Goal: Transaction & Acquisition: Purchase product/service

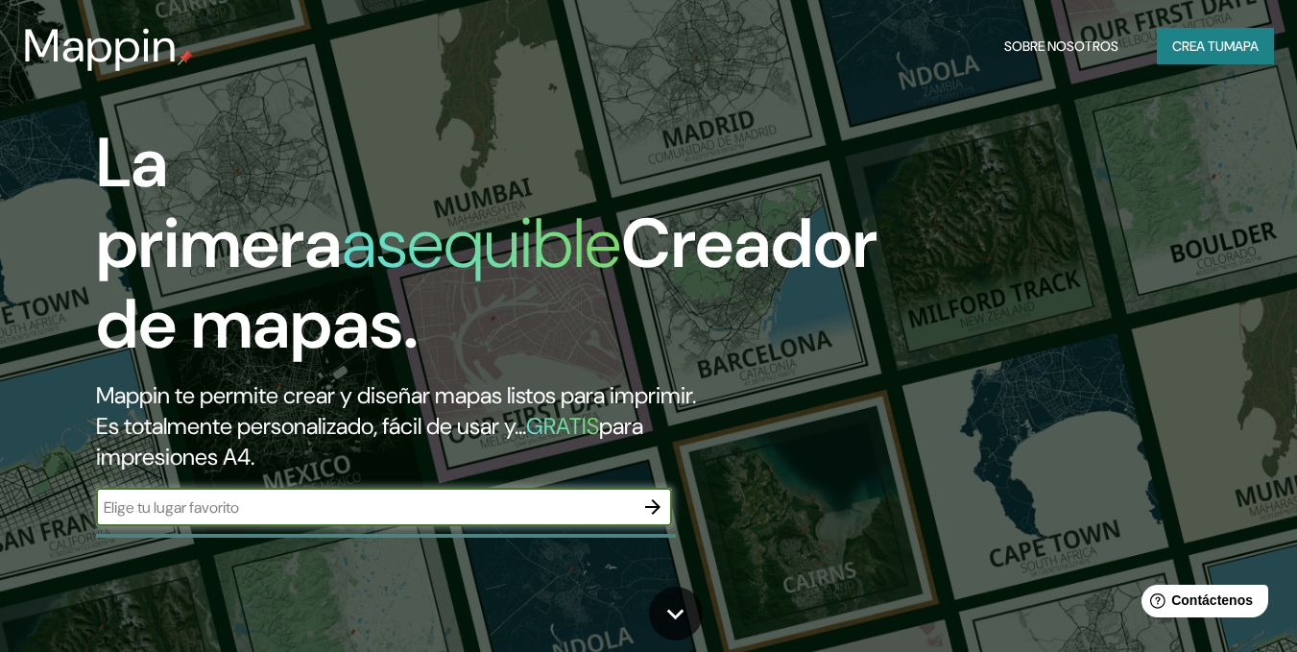
drag, startPoint x: 325, startPoint y: 512, endPoint x: 445, endPoint y: 501, distance: 120.5
click at [325, 512] on input "text" at bounding box center [365, 507] width 538 height 22
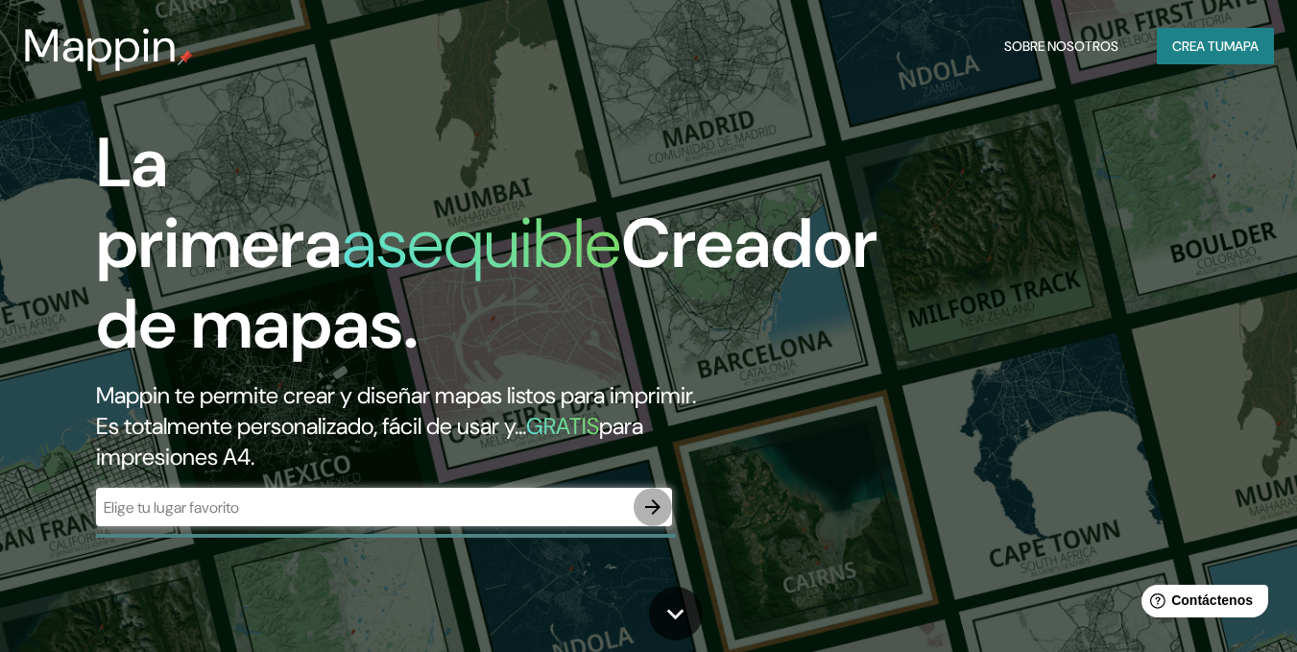
click at [651, 515] on icon "button" at bounding box center [652, 506] width 23 height 23
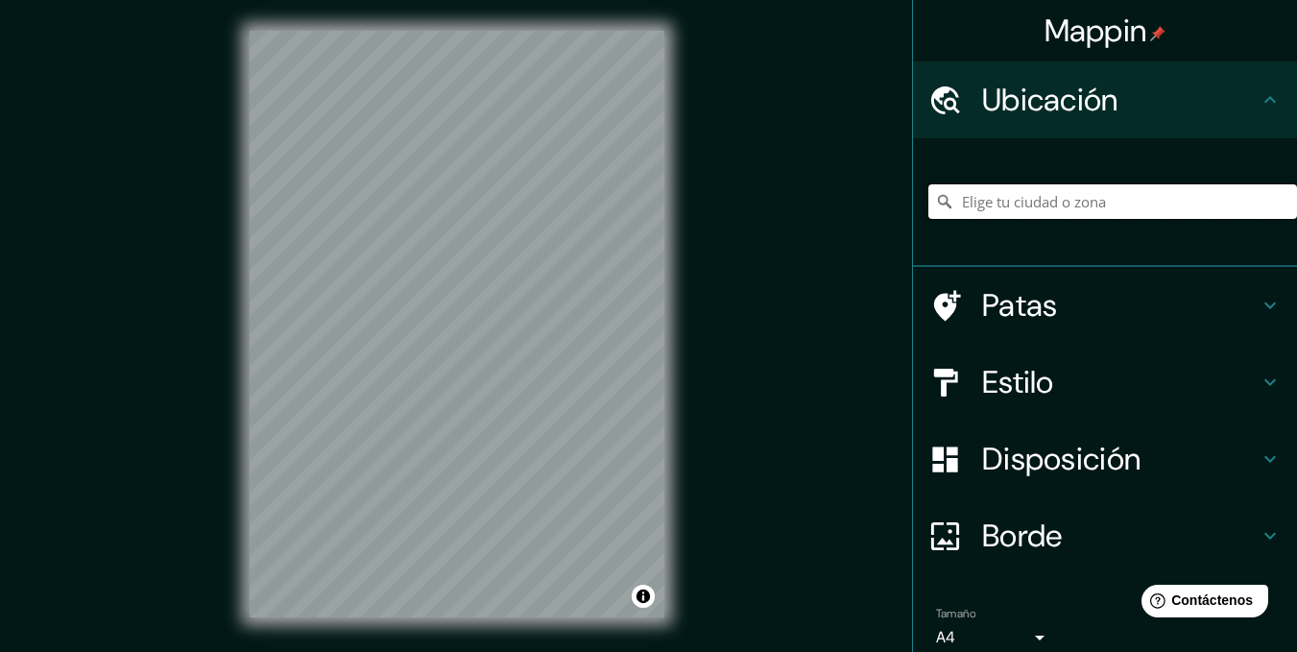
click at [1079, 204] on input "Elige tu ciudad o zona" at bounding box center [1112, 201] width 369 height 35
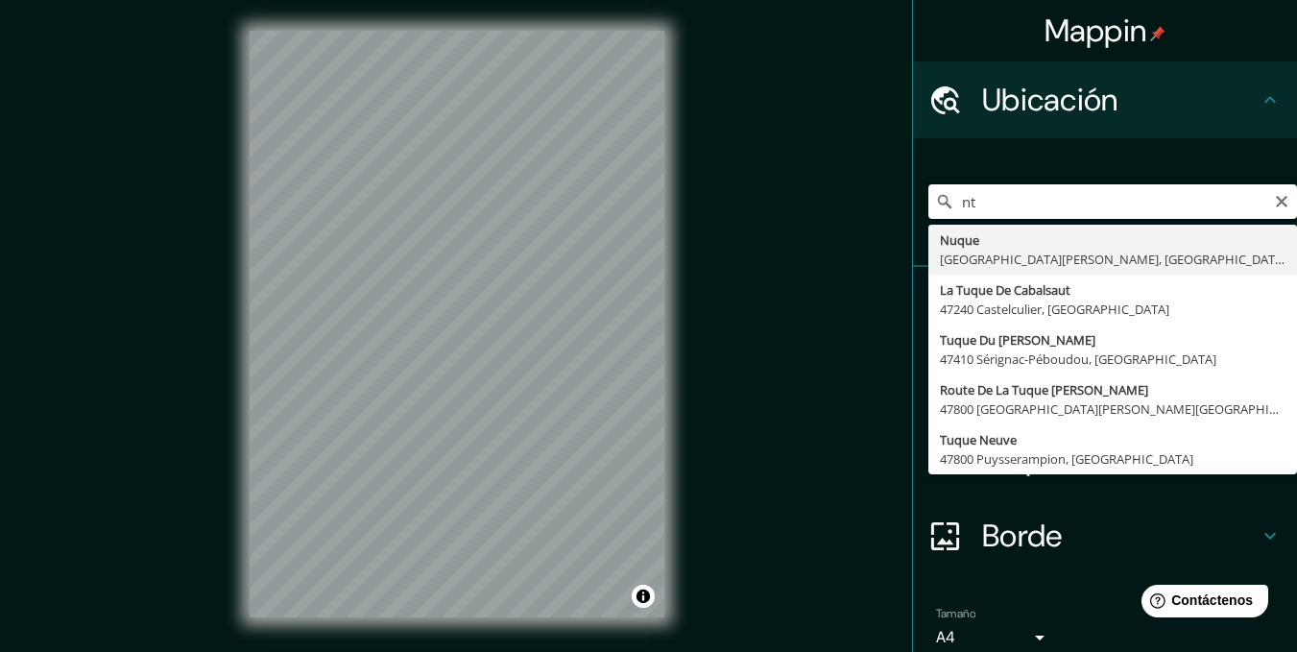
type input "n"
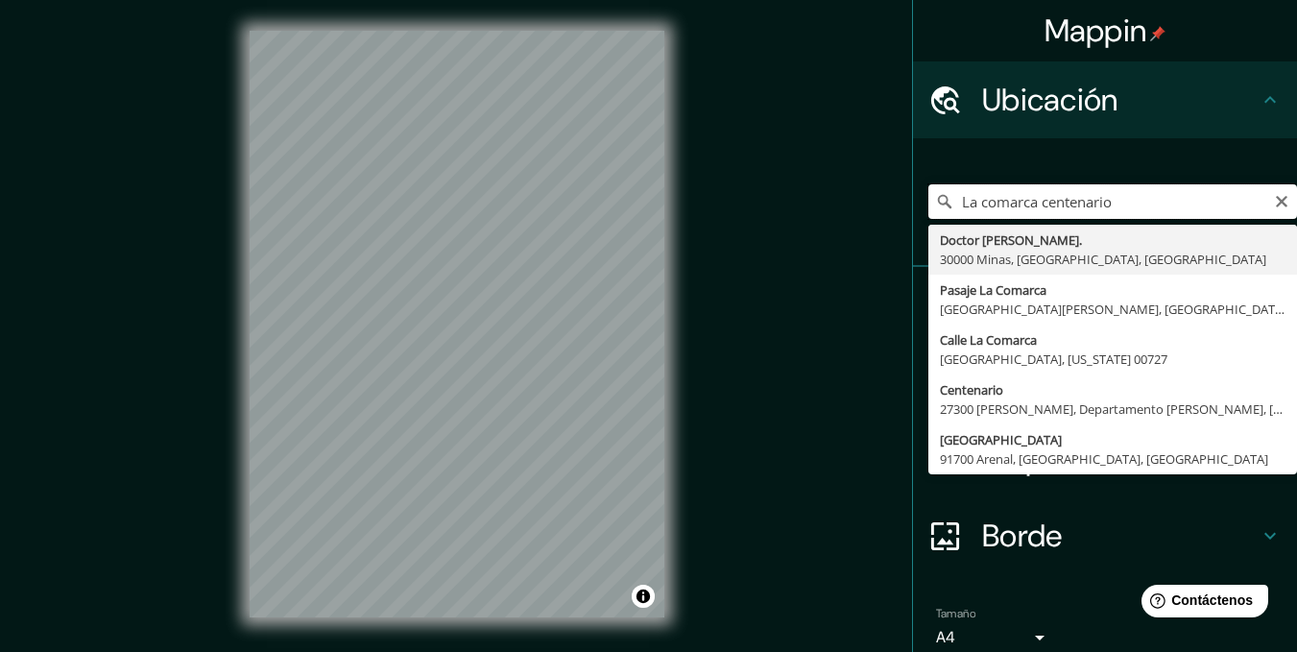
drag, startPoint x: 1155, startPoint y: 203, endPoint x: 936, endPoint y: 205, distance: 218.9
click at [936, 205] on div "La comarca centenario Doctor [PERSON_NAME]. [GEOGRAPHIC_DATA], [GEOGRAPHIC_DATA…" at bounding box center [1112, 201] width 369 height 35
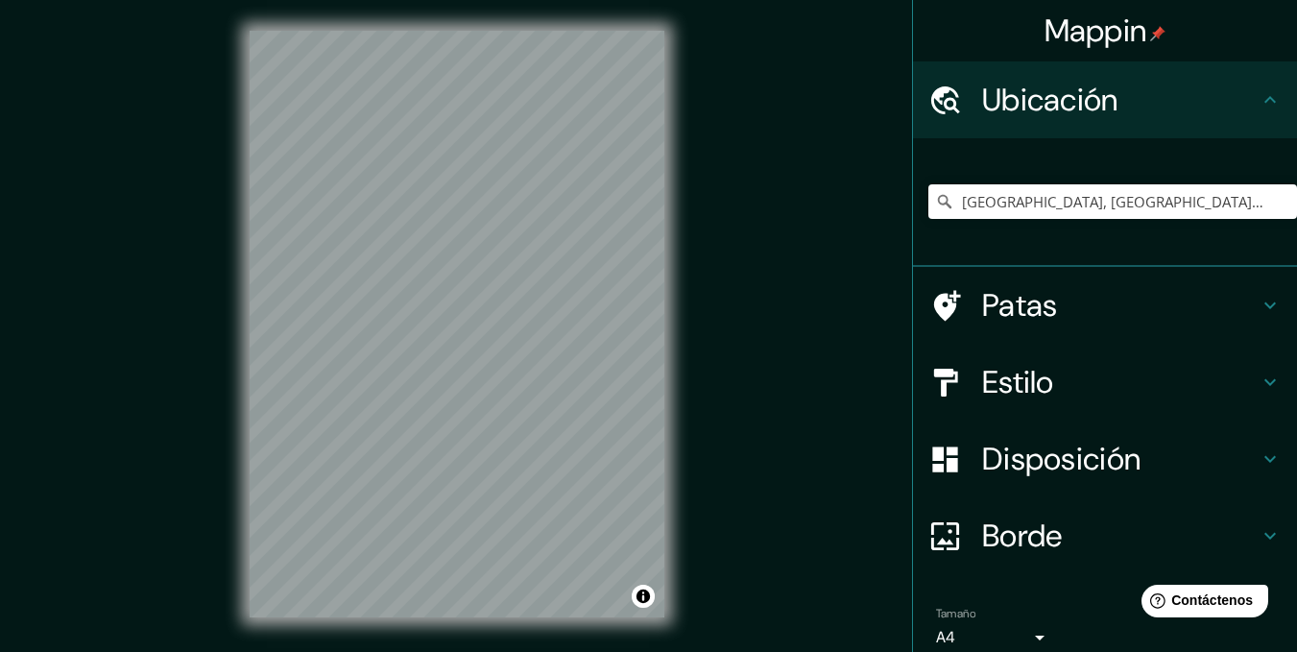
click at [744, 294] on div "Mappin Ubicación [GEOGRAPHIC_DATA], [GEOGRAPHIC_DATA], [GEOGRAPHIC_DATA] Patas …" at bounding box center [648, 339] width 1297 height 679
click at [729, 300] on div "Mappin Ubicación [GEOGRAPHIC_DATA], [GEOGRAPHIC_DATA], [GEOGRAPHIC_DATA] Patas …" at bounding box center [648, 339] width 1297 height 679
click at [1029, 203] on input "[GEOGRAPHIC_DATA], [GEOGRAPHIC_DATA], [GEOGRAPHIC_DATA]" at bounding box center [1112, 201] width 369 height 35
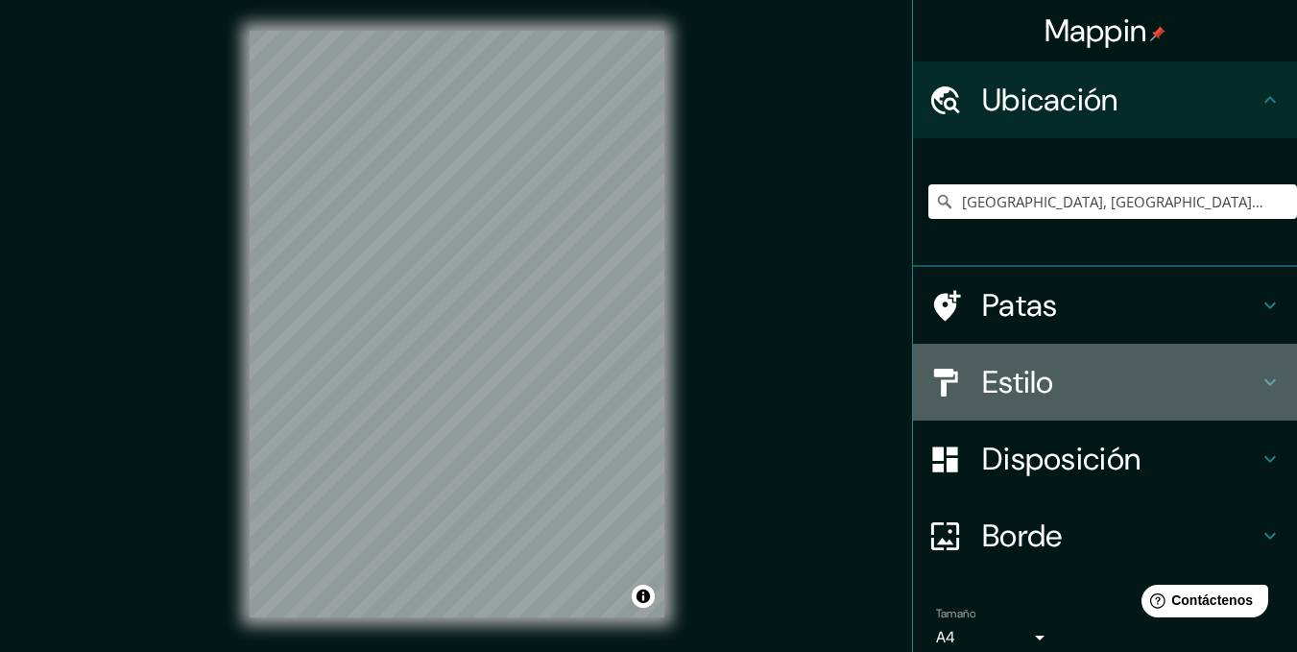
click at [1278, 373] on div "Estilo" at bounding box center [1105, 382] width 384 height 77
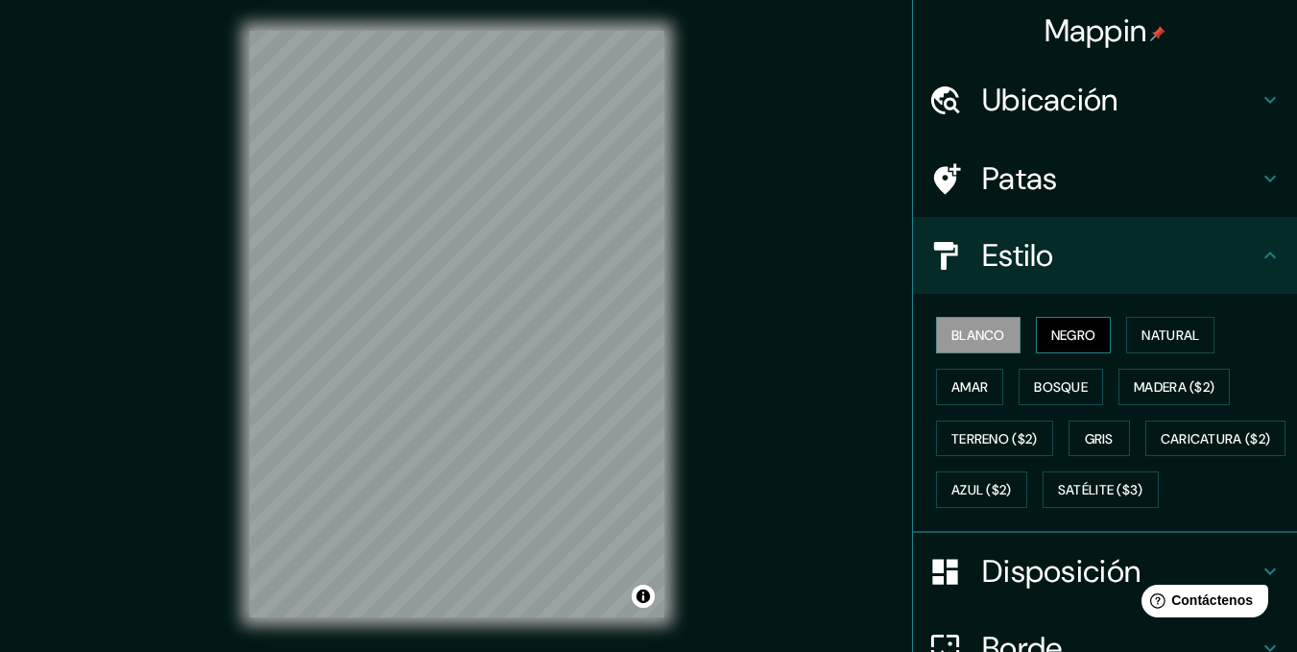
click at [1071, 333] on font "Negro" at bounding box center [1073, 334] width 45 height 17
click at [951, 324] on font "Blanco" at bounding box center [978, 335] width 54 height 25
click at [1080, 392] on button "Bosque" at bounding box center [1061, 387] width 84 height 36
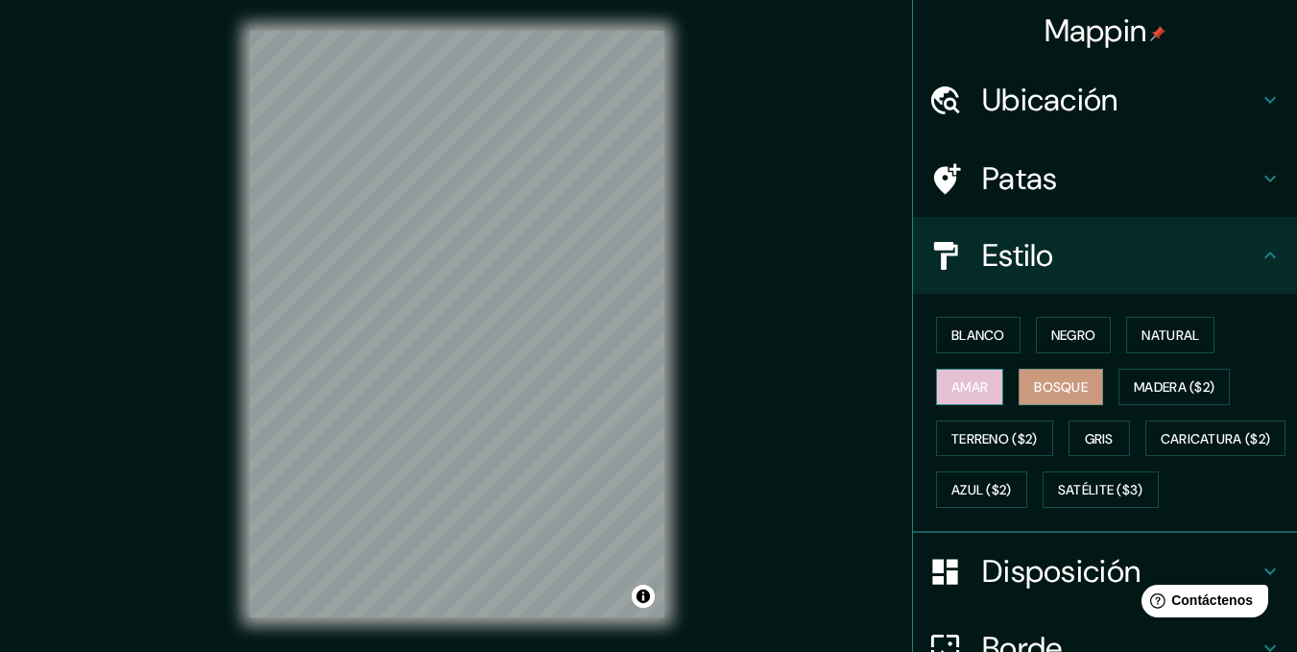
click at [972, 385] on font "Amar" at bounding box center [969, 386] width 36 height 17
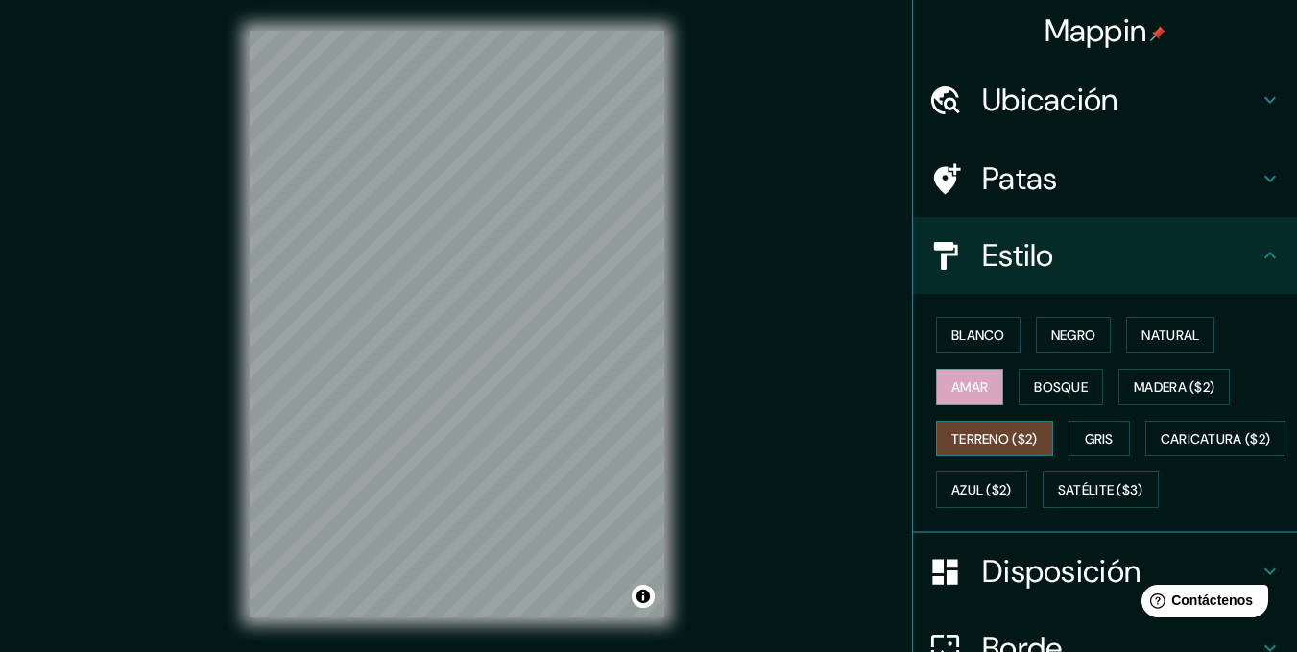
drag, startPoint x: 981, startPoint y: 459, endPoint x: 976, endPoint y: 449, distance: 10.7
click at [979, 459] on div "Blanco Negro Natural Amar Bosque Madera ($2) Terreno ($2) Gris Caricatura ($2) …" at bounding box center [1112, 412] width 369 height 206
click at [977, 439] on font "Terreno ($2)" at bounding box center [994, 438] width 86 height 17
click at [1096, 437] on font "Gris" at bounding box center [1099, 438] width 29 height 17
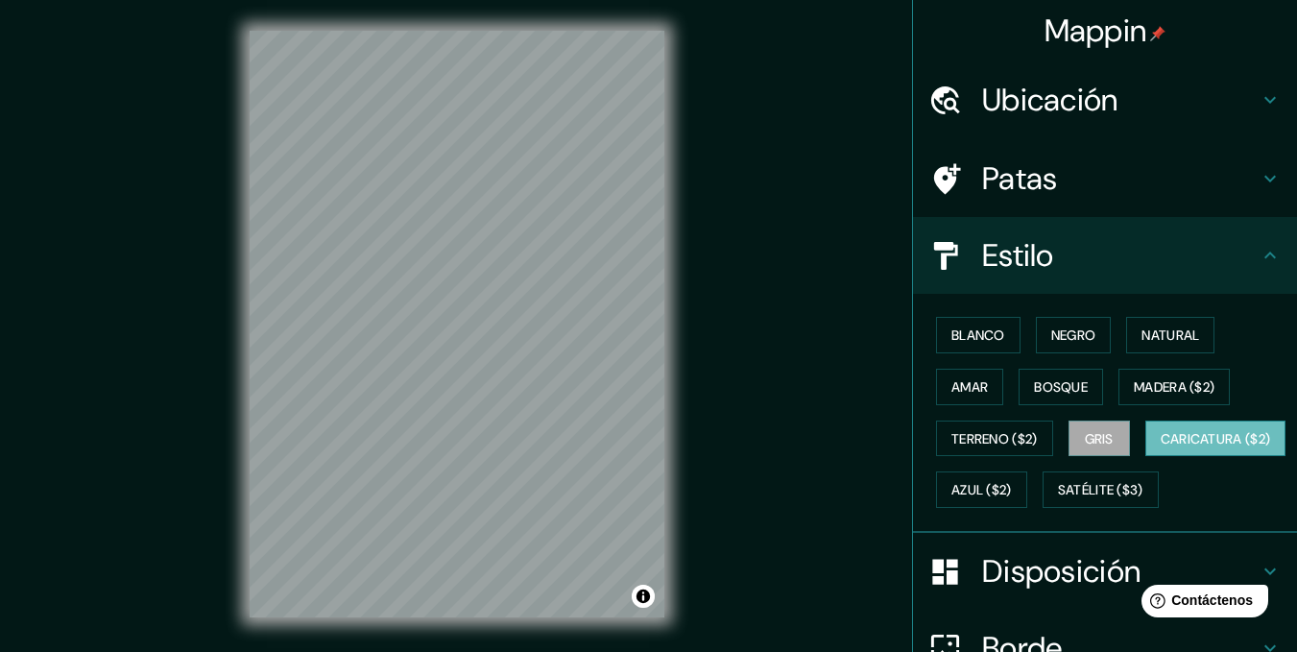
click at [1145, 457] on button "Caricatura ($2)" at bounding box center [1215, 438] width 141 height 36
click at [1012, 484] on font "Azul ($2)" at bounding box center [981, 490] width 60 height 17
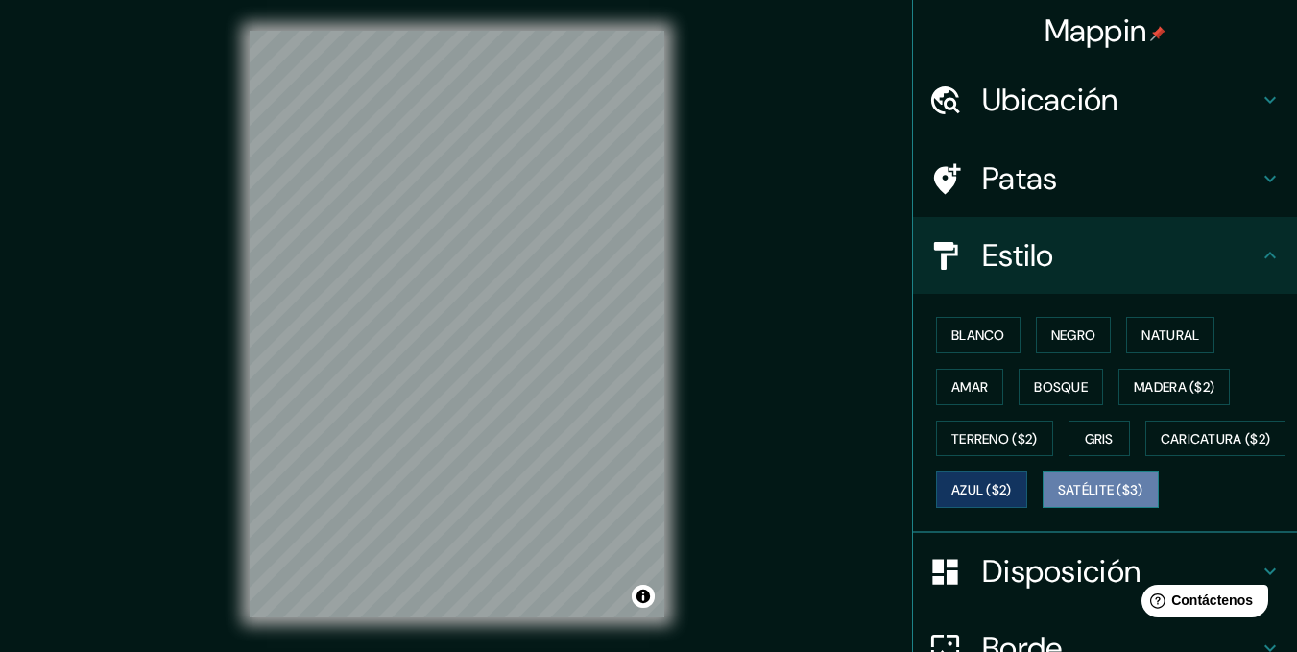
click at [1058, 502] on font "Satélite ($3)" at bounding box center [1100, 489] width 85 height 25
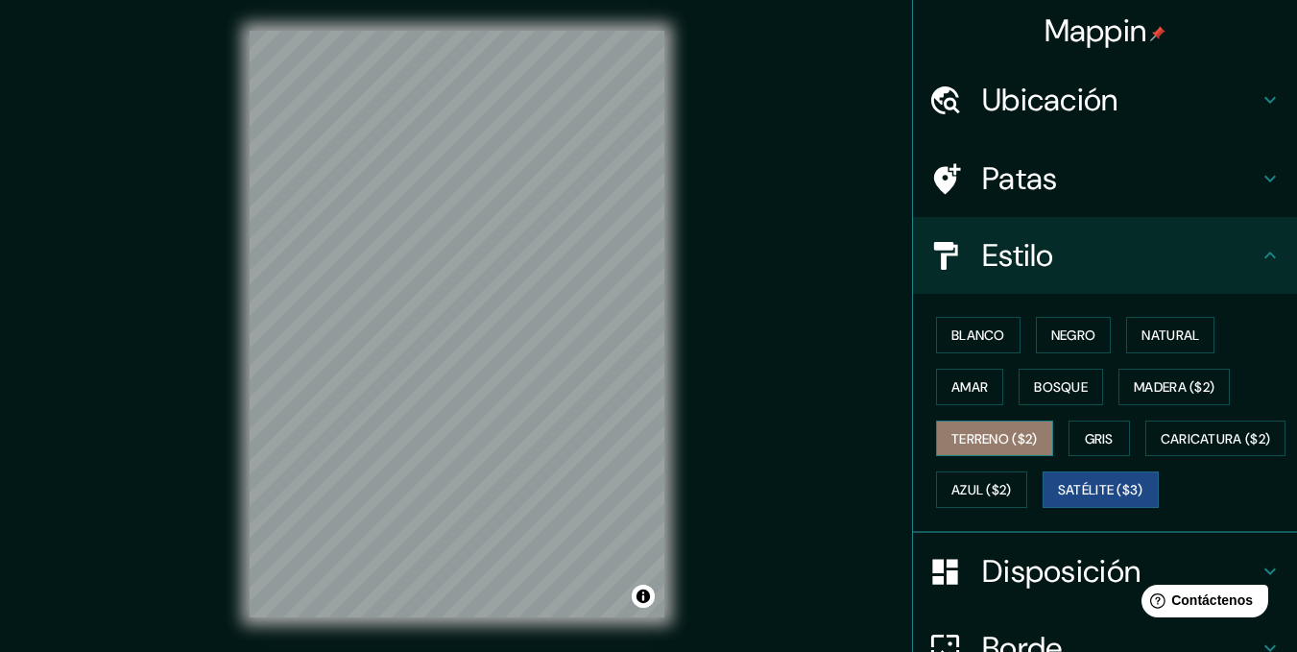
click at [993, 432] on font "Terreno ($2)" at bounding box center [994, 438] width 86 height 17
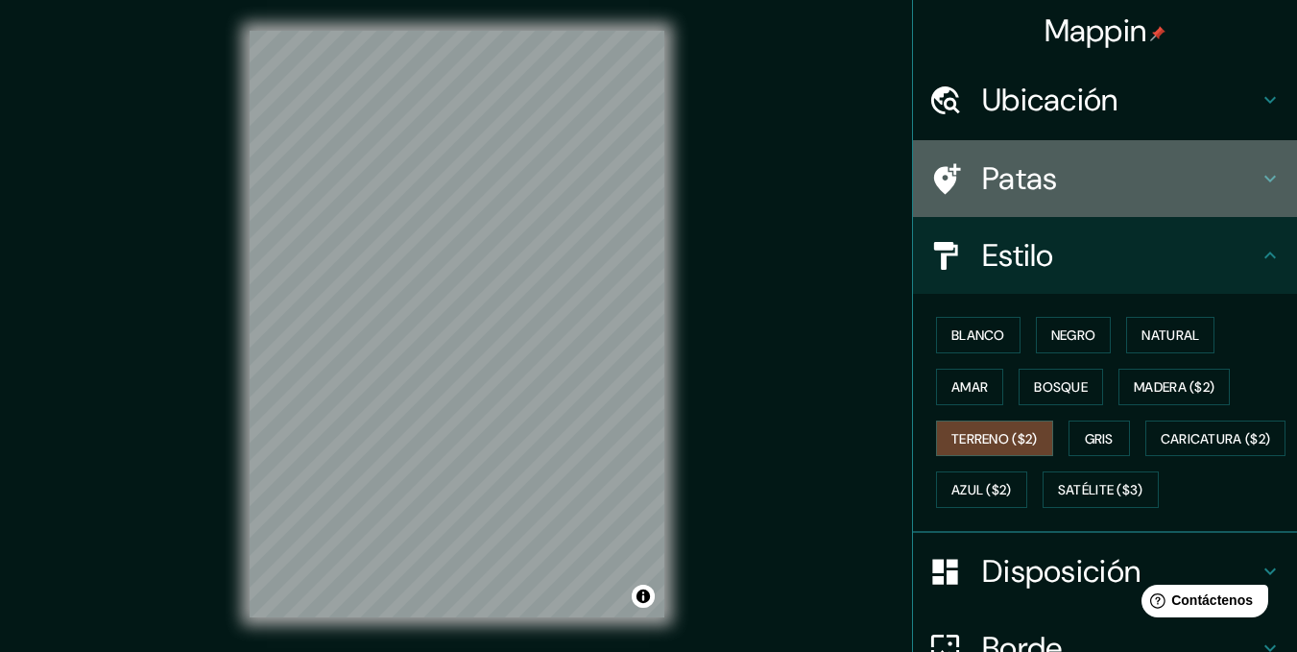
click at [1022, 199] on div "Patas" at bounding box center [1105, 178] width 384 height 77
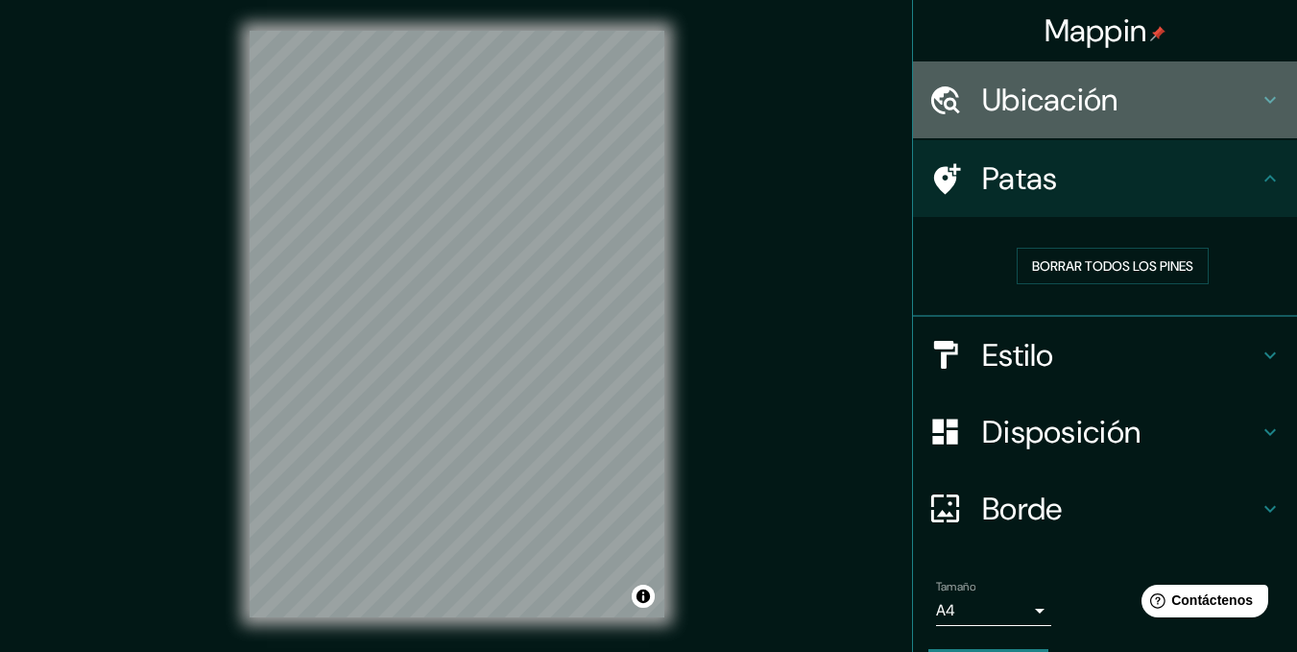
click at [1036, 113] on font "Ubicación" at bounding box center [1050, 100] width 136 height 40
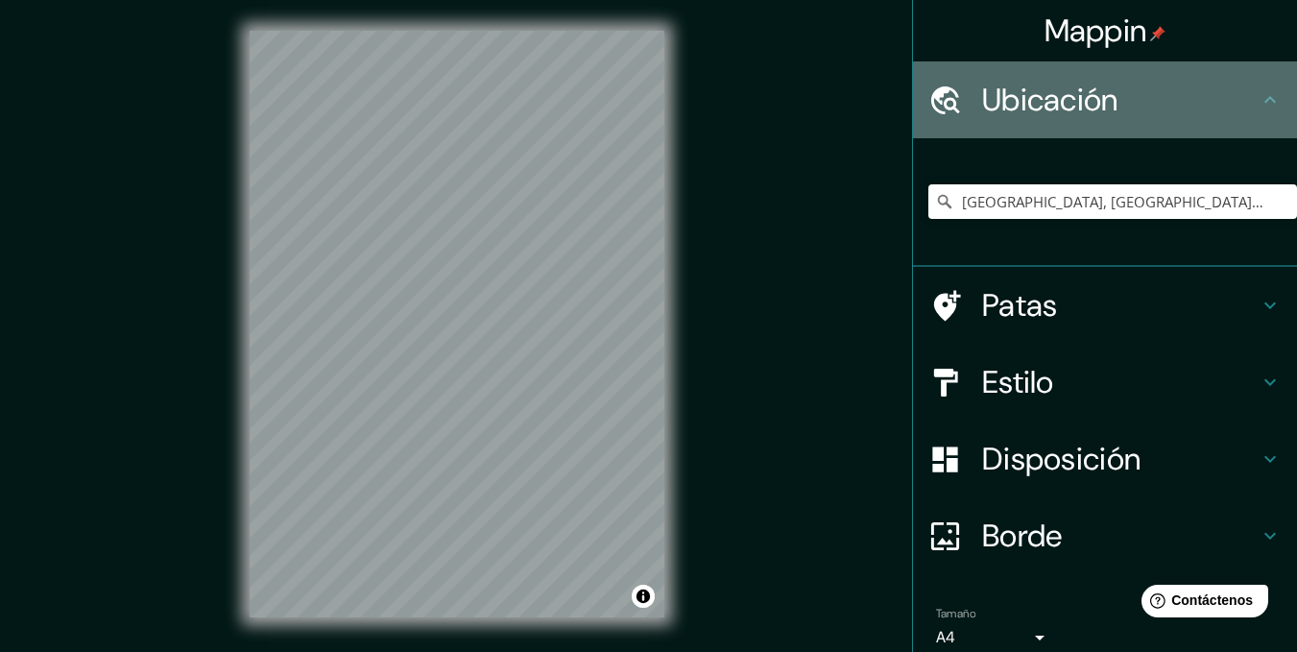
click at [1036, 113] on font "Ubicación" at bounding box center [1050, 100] width 136 height 40
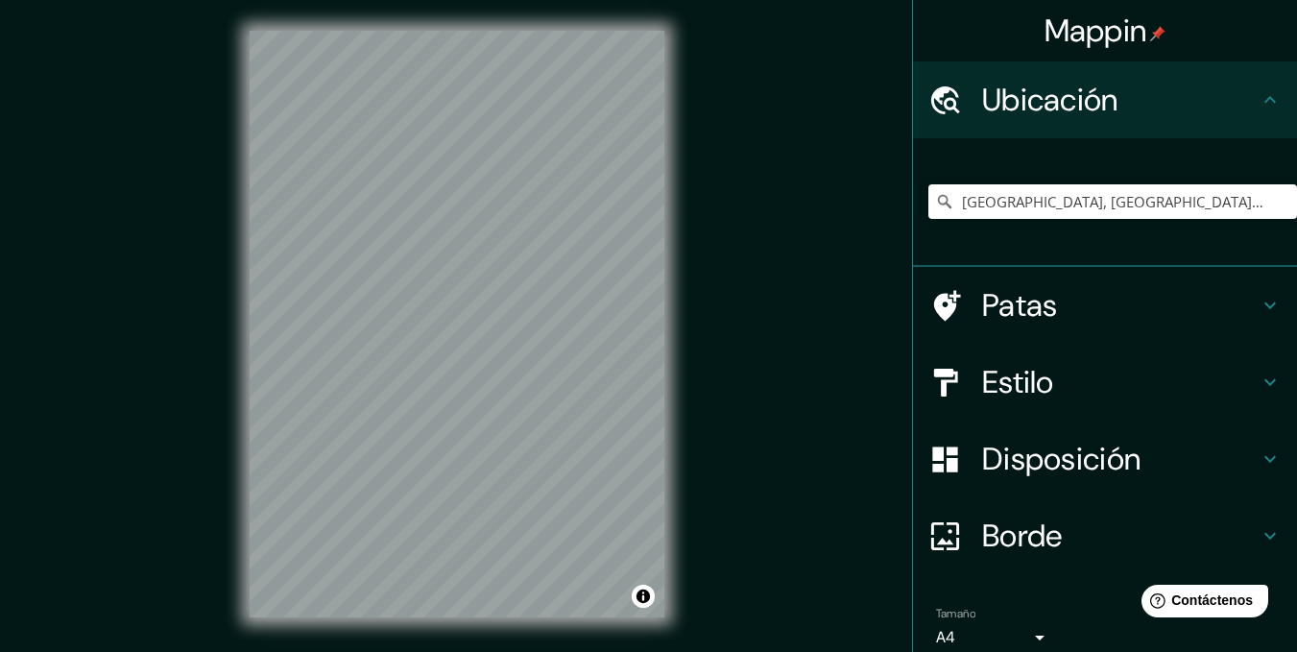
click at [1058, 468] on font "Disposición" at bounding box center [1061, 459] width 158 height 40
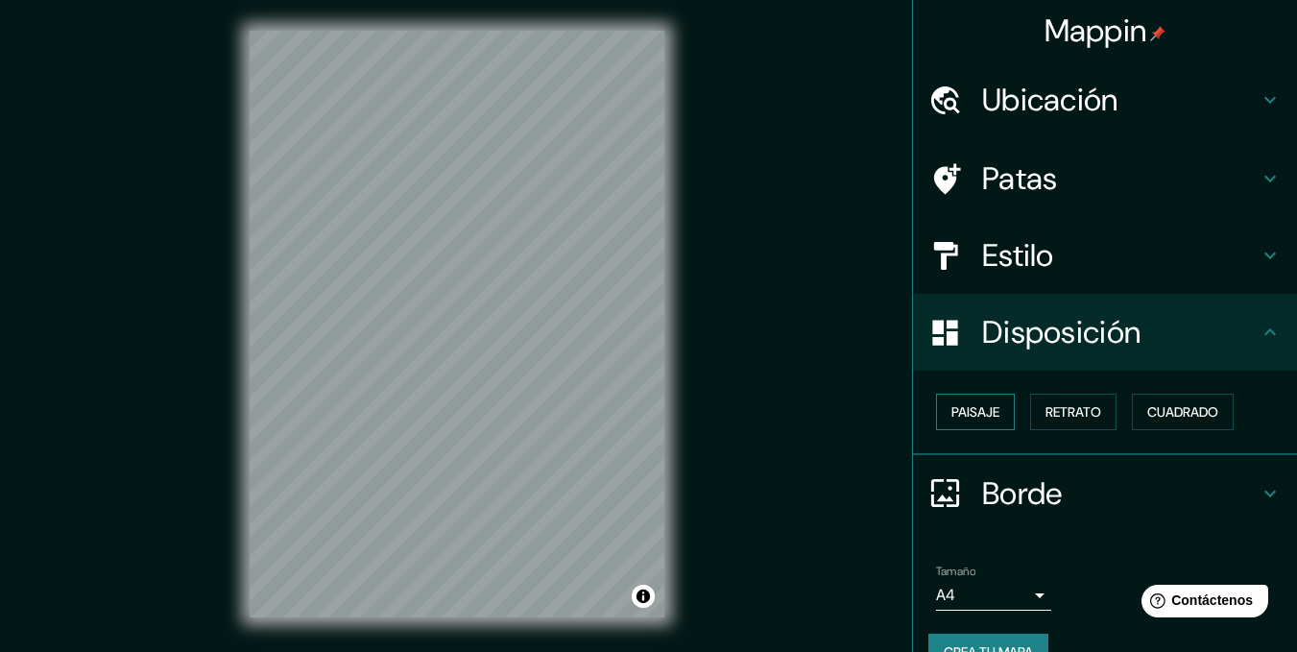
click at [981, 410] on font "Paisaje" at bounding box center [975, 411] width 48 height 17
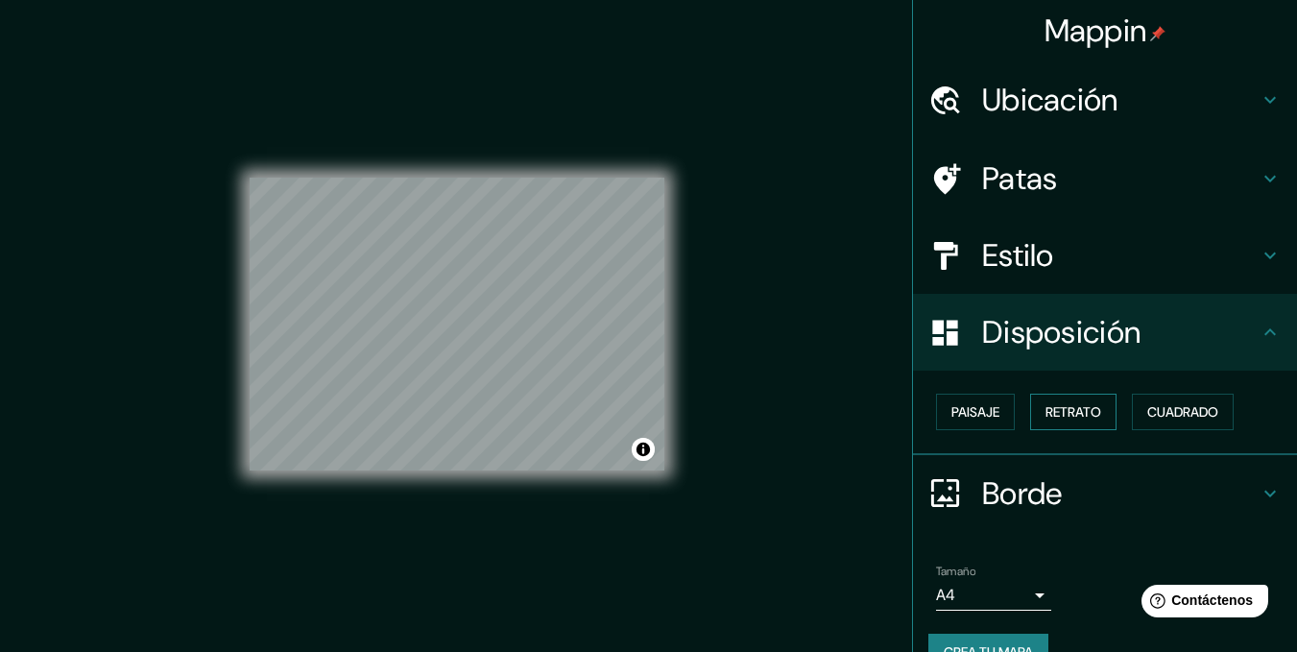
click at [1081, 407] on font "Retrato" at bounding box center [1073, 411] width 56 height 17
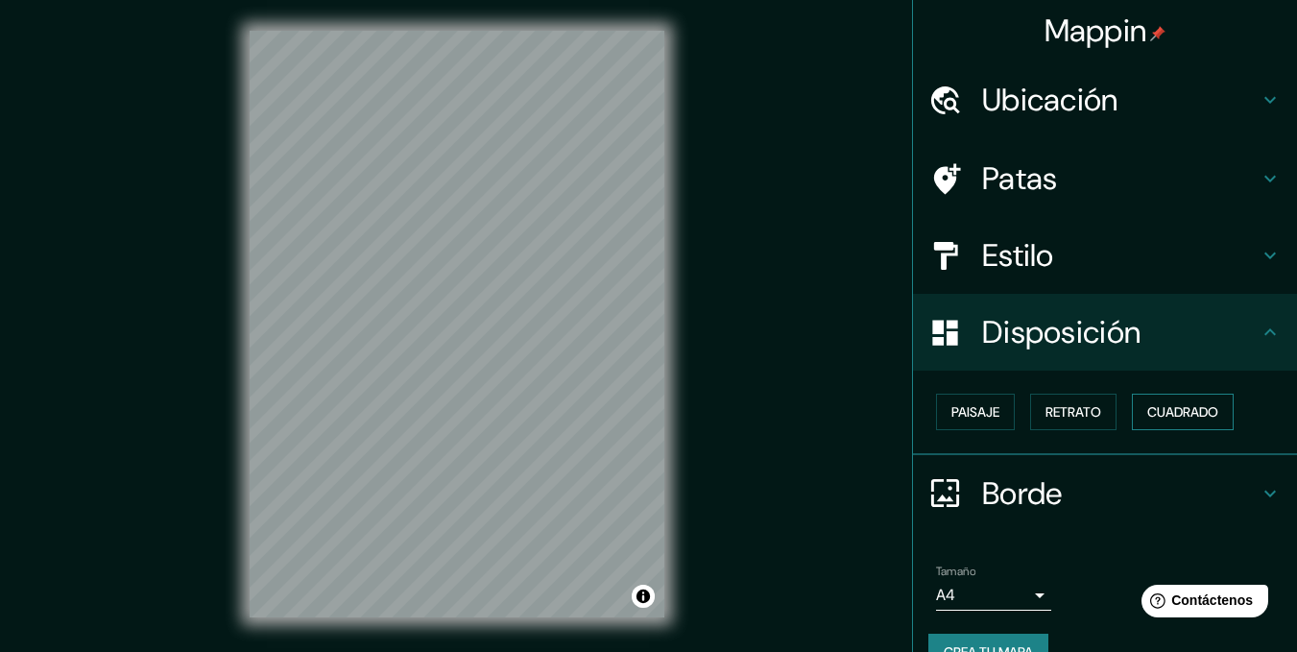
click at [1170, 409] on font "Cuadrado" at bounding box center [1182, 411] width 71 height 17
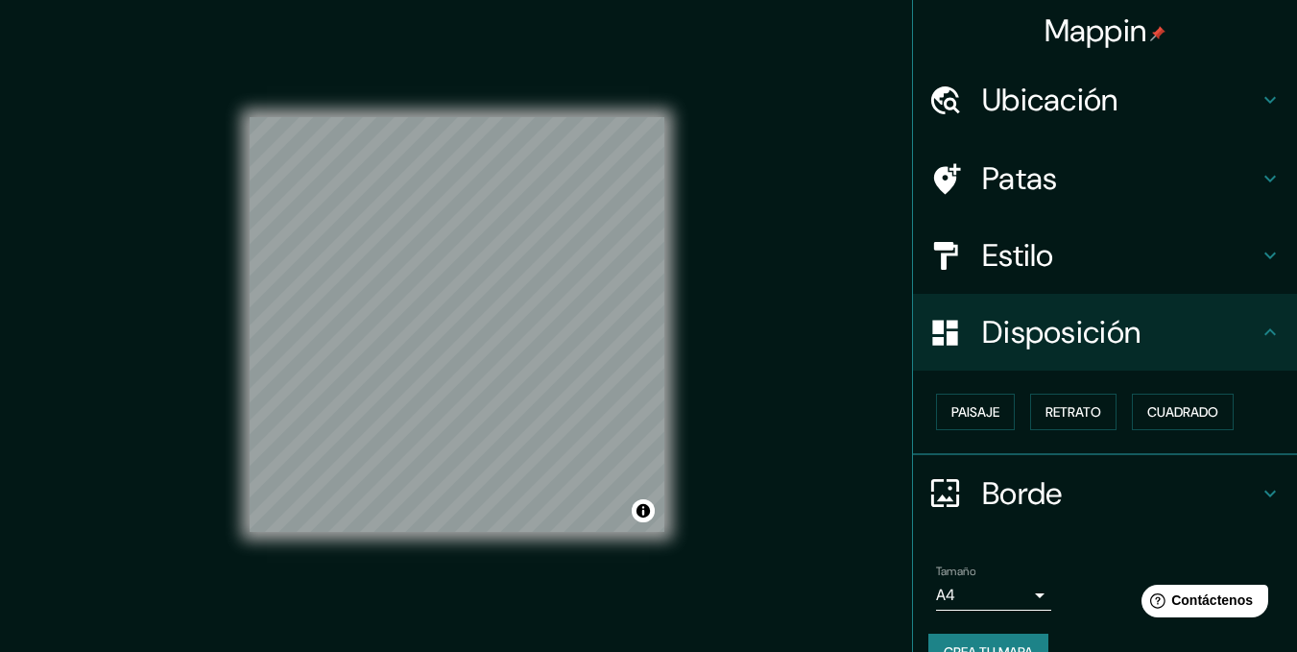
scroll to position [40, 0]
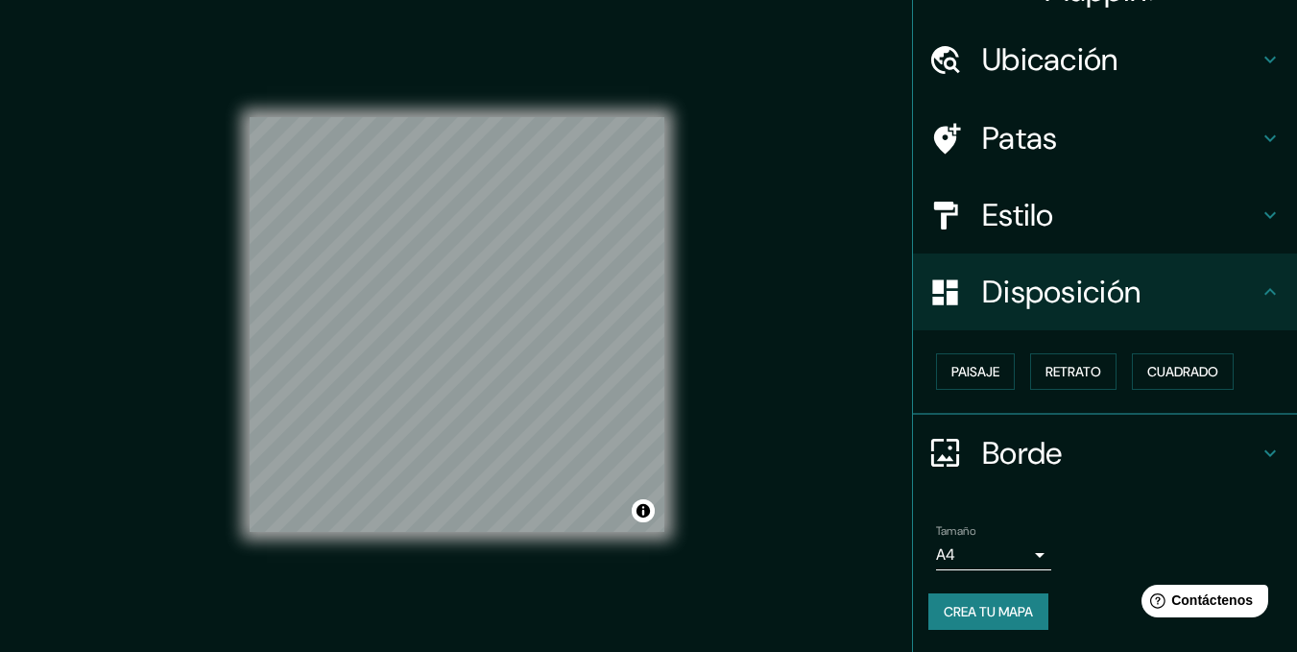
click at [1019, 445] on font "Borde" at bounding box center [1022, 453] width 81 height 40
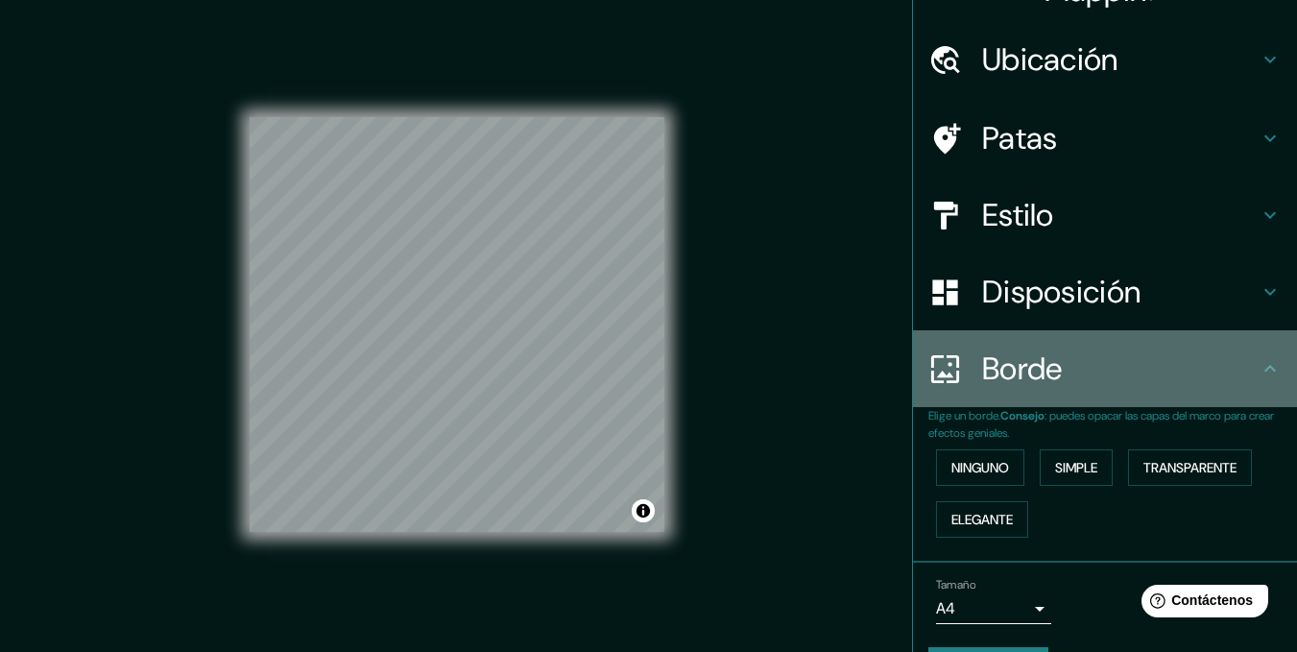
click at [1038, 377] on font "Borde" at bounding box center [1022, 368] width 81 height 40
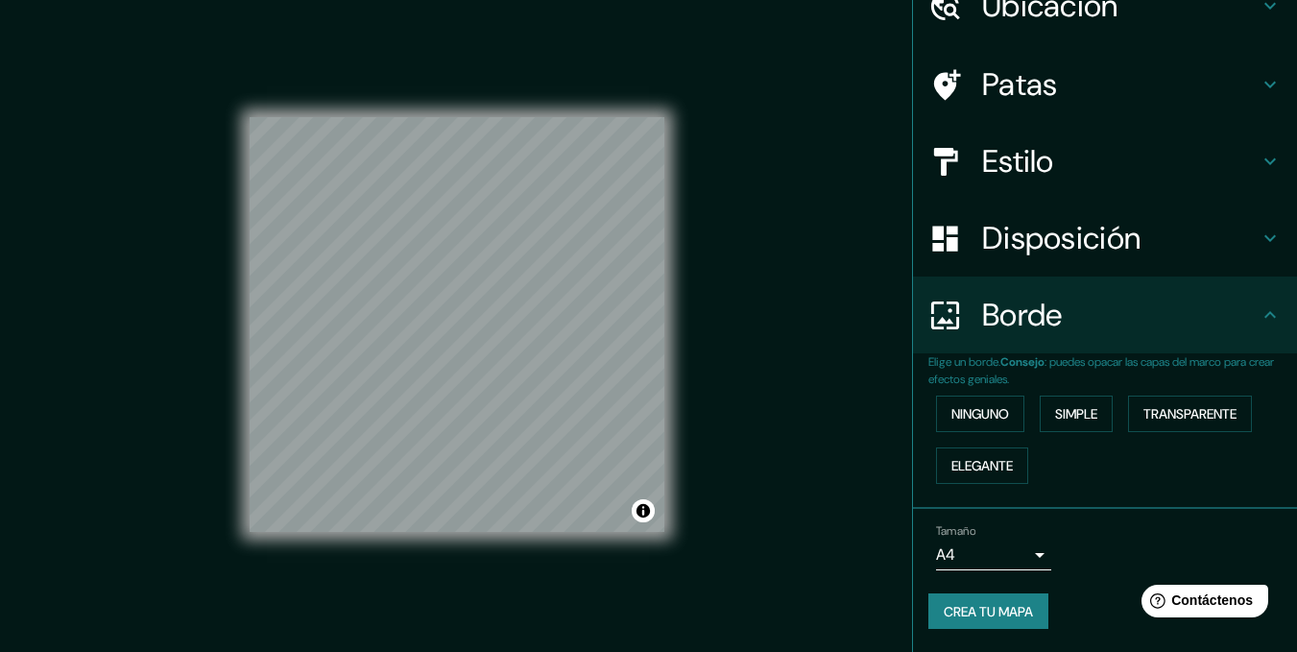
scroll to position [27, 0]
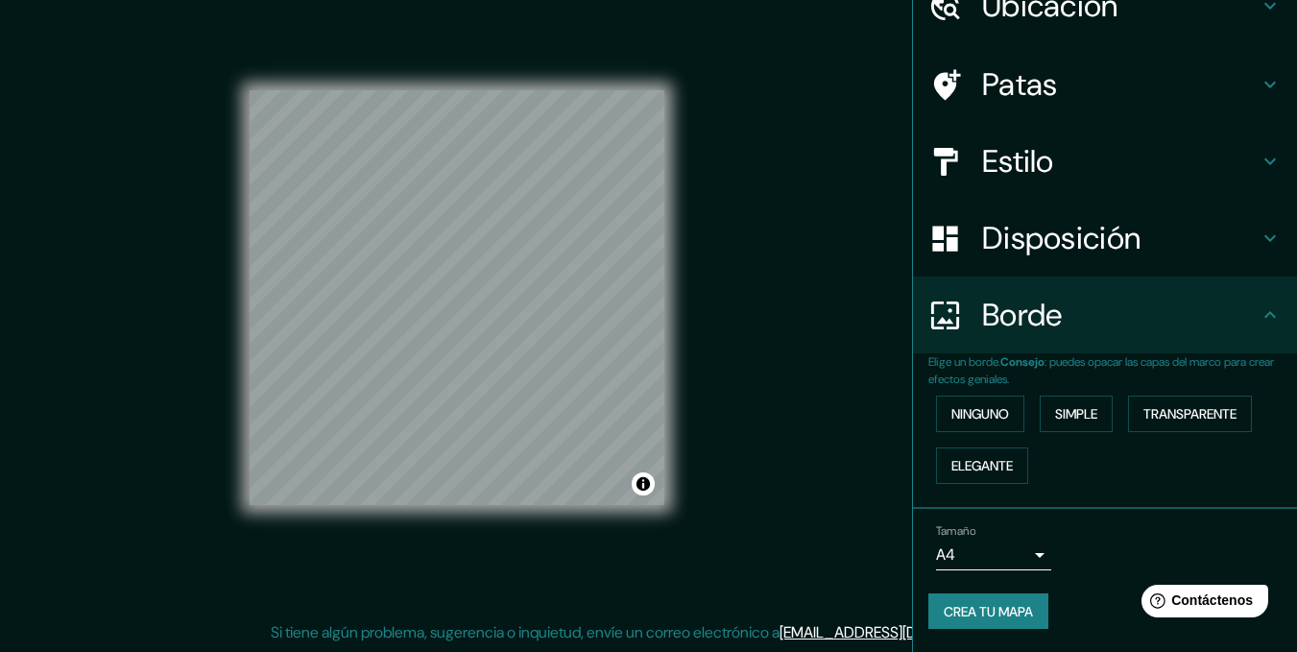
click at [156, 309] on div "Mappin Ubicación [GEOGRAPHIC_DATA], [GEOGRAPHIC_DATA], [GEOGRAPHIC_DATA] Patas …" at bounding box center [648, 312] width 1297 height 679
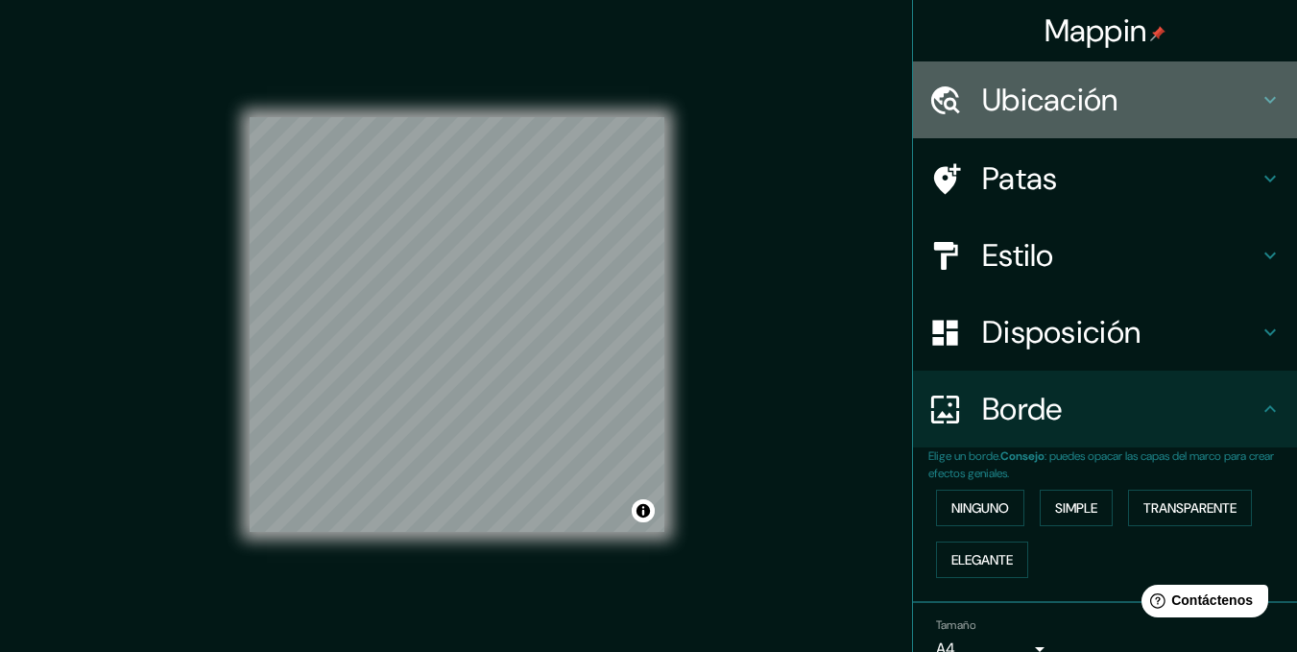
click at [1080, 93] on font "Ubicación" at bounding box center [1050, 100] width 136 height 40
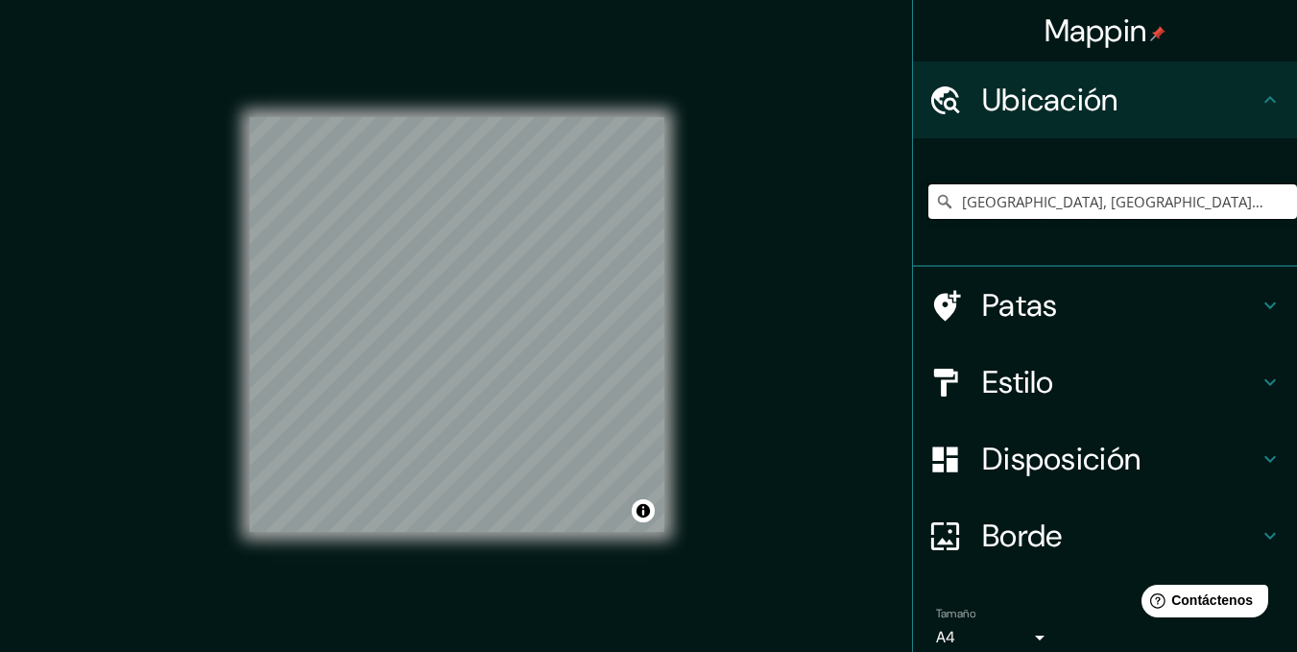
drag, startPoint x: 1241, startPoint y: 193, endPoint x: 803, endPoint y: 207, distance: 439.0
click at [803, 207] on div "Mappin Ubicación [GEOGRAPHIC_DATA], [GEOGRAPHIC_DATA], [GEOGRAPHIC_DATA] Patas …" at bounding box center [648, 339] width 1297 height 679
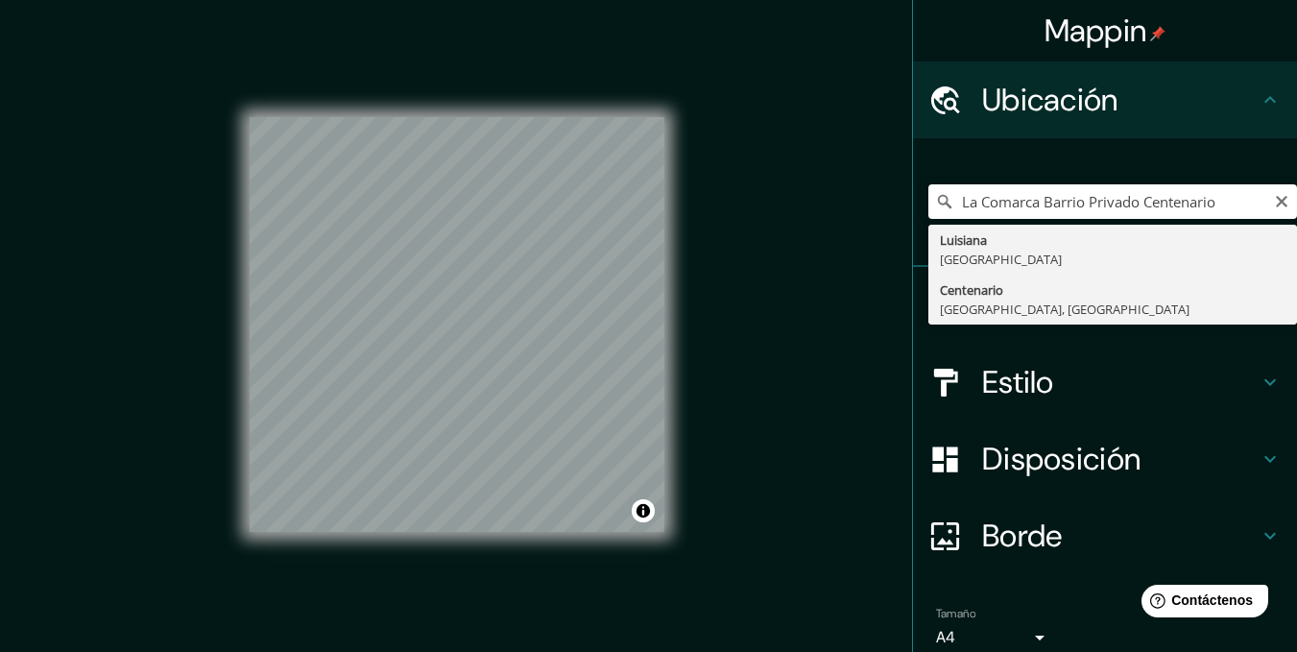
type input "Centenario, [GEOGRAPHIC_DATA], [GEOGRAPHIC_DATA]"
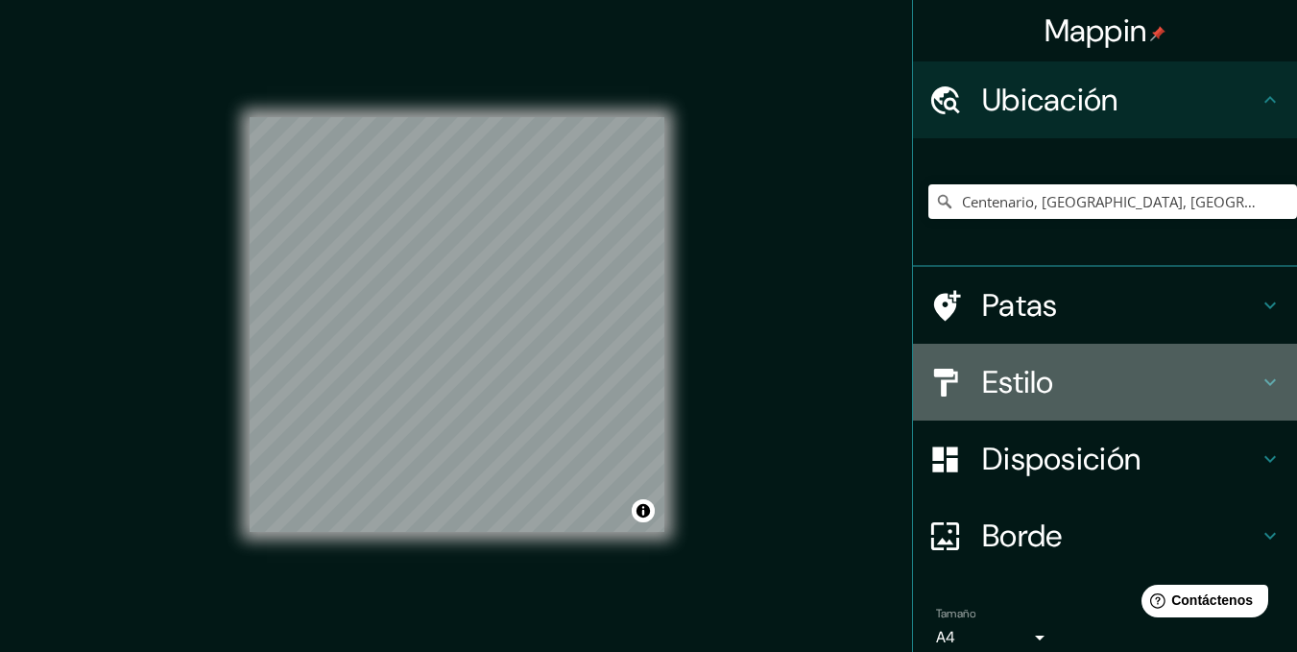
click at [1025, 390] on font "Estilo" at bounding box center [1018, 382] width 72 height 40
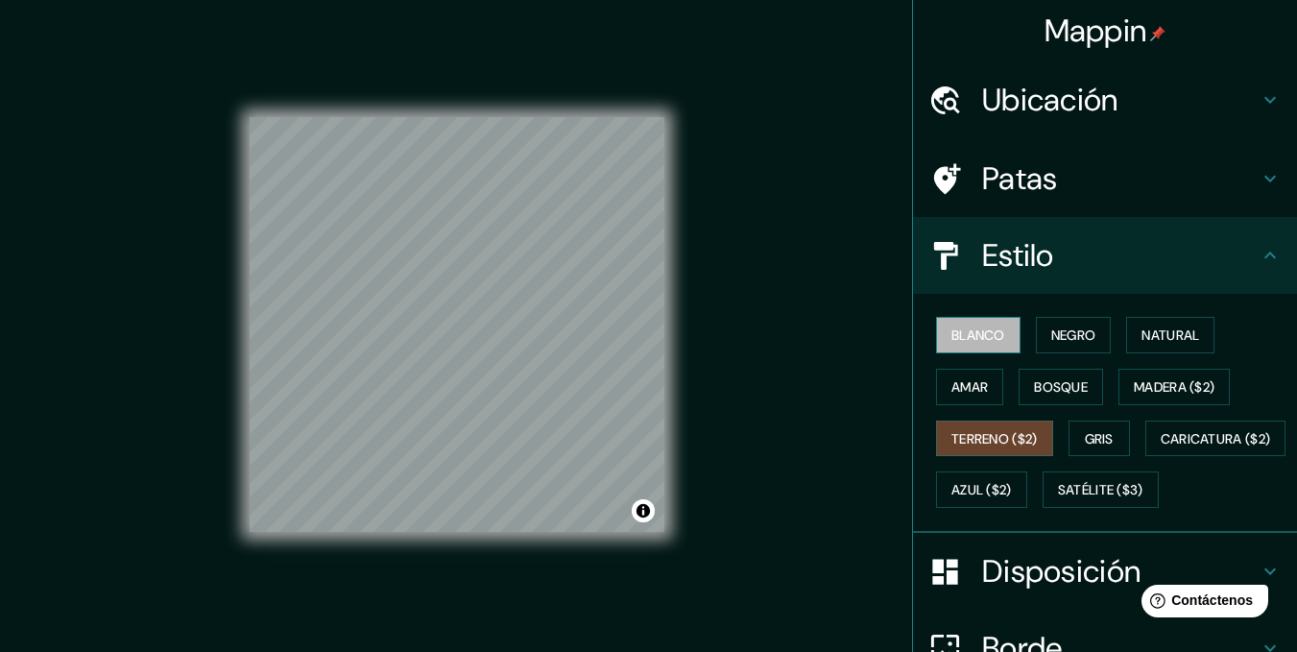
click at [974, 320] on button "Blanco" at bounding box center [978, 335] width 84 height 36
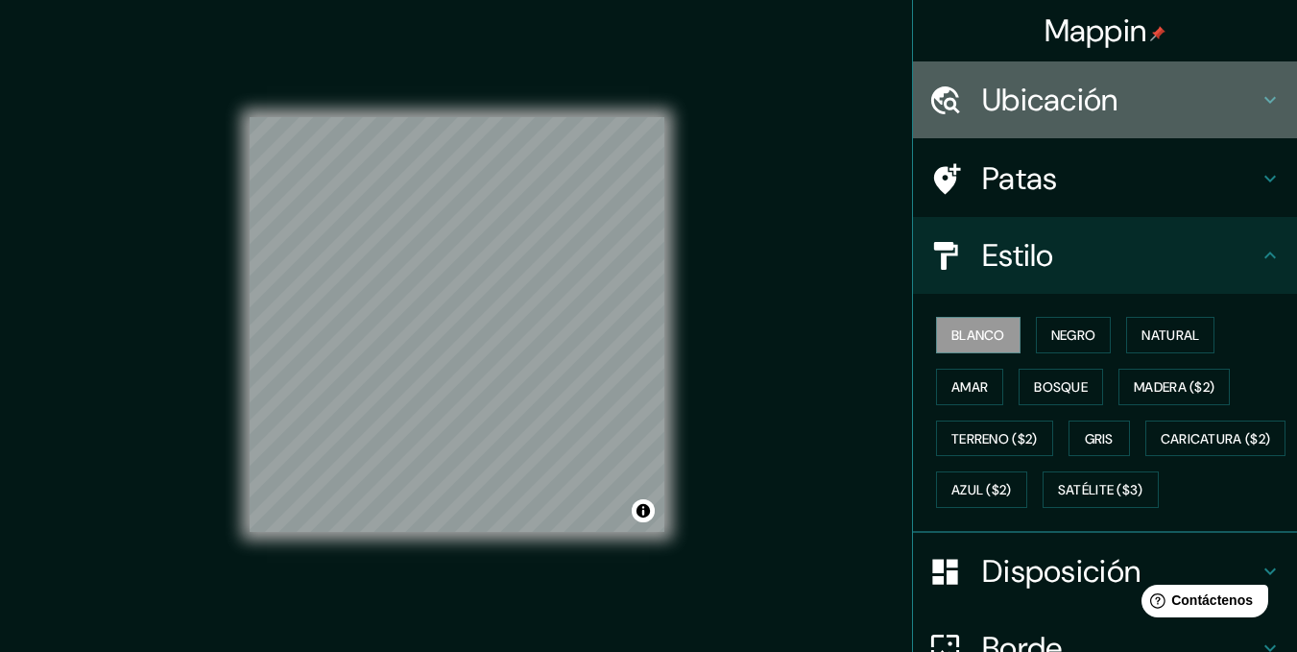
click at [1045, 102] on font "Ubicación" at bounding box center [1050, 100] width 136 height 40
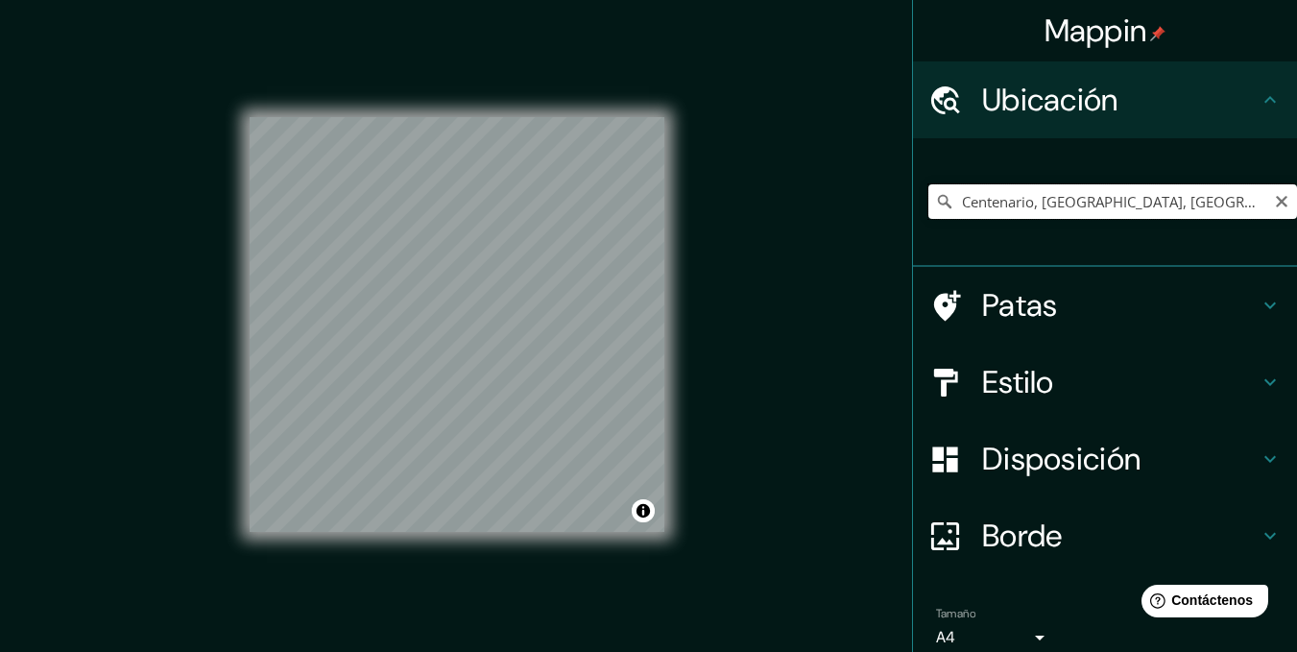
click at [1233, 212] on input "Centenario, [GEOGRAPHIC_DATA], [GEOGRAPHIC_DATA]" at bounding box center [1112, 201] width 369 height 35
click at [1107, 317] on h4 "Patas" at bounding box center [1120, 305] width 276 height 38
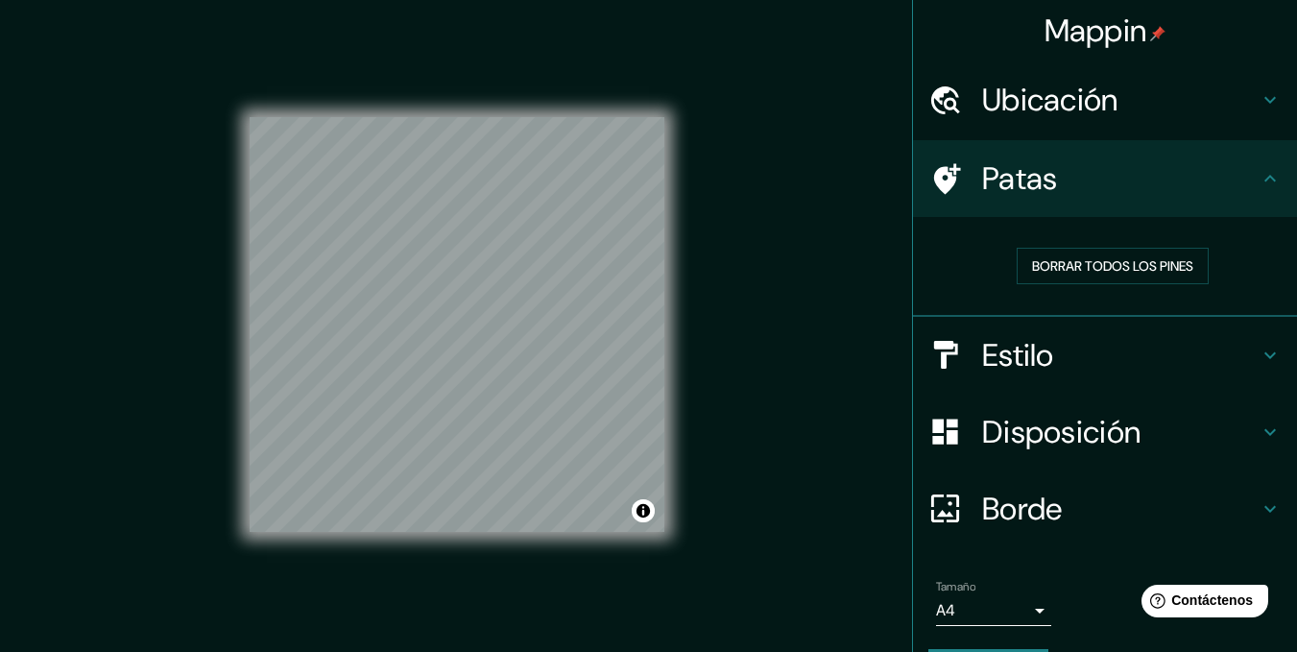
click at [562, 536] on div "© Mapbox © OpenStreetMap Improve this map" at bounding box center [457, 324] width 415 height 587
click at [499, 543] on div "© Mapbox © OpenStreetMap Improve this map" at bounding box center [457, 324] width 415 height 587
click at [1050, 203] on div "Patas" at bounding box center [1105, 178] width 384 height 77
drag, startPoint x: 1270, startPoint y: 180, endPoint x: 1261, endPoint y: 184, distance: 9.9
click at [1269, 180] on div "Patas" at bounding box center [1105, 178] width 384 height 77
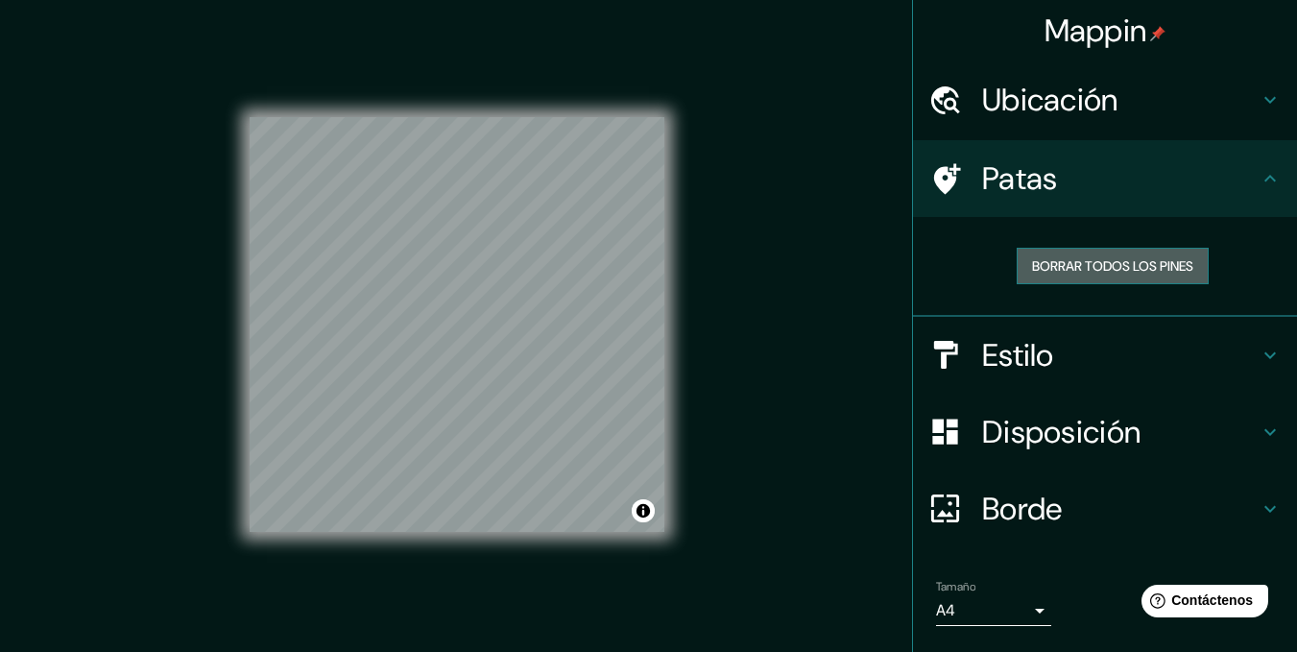
click at [1166, 257] on font "Borrar todos los pines" at bounding box center [1112, 265] width 161 height 17
click at [1074, 263] on font "Borrar todos los pines" at bounding box center [1112, 265] width 161 height 17
click at [1266, 169] on div "Patas" at bounding box center [1105, 178] width 384 height 77
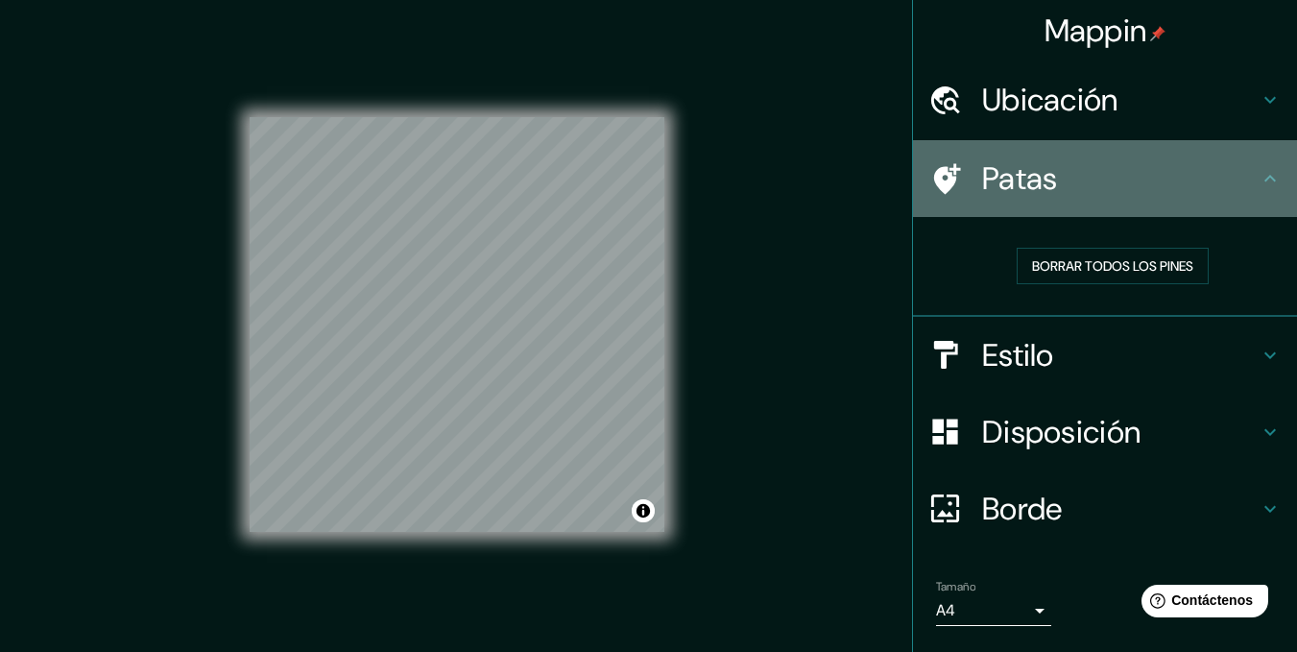
click at [1264, 178] on icon at bounding box center [1270, 178] width 12 height 7
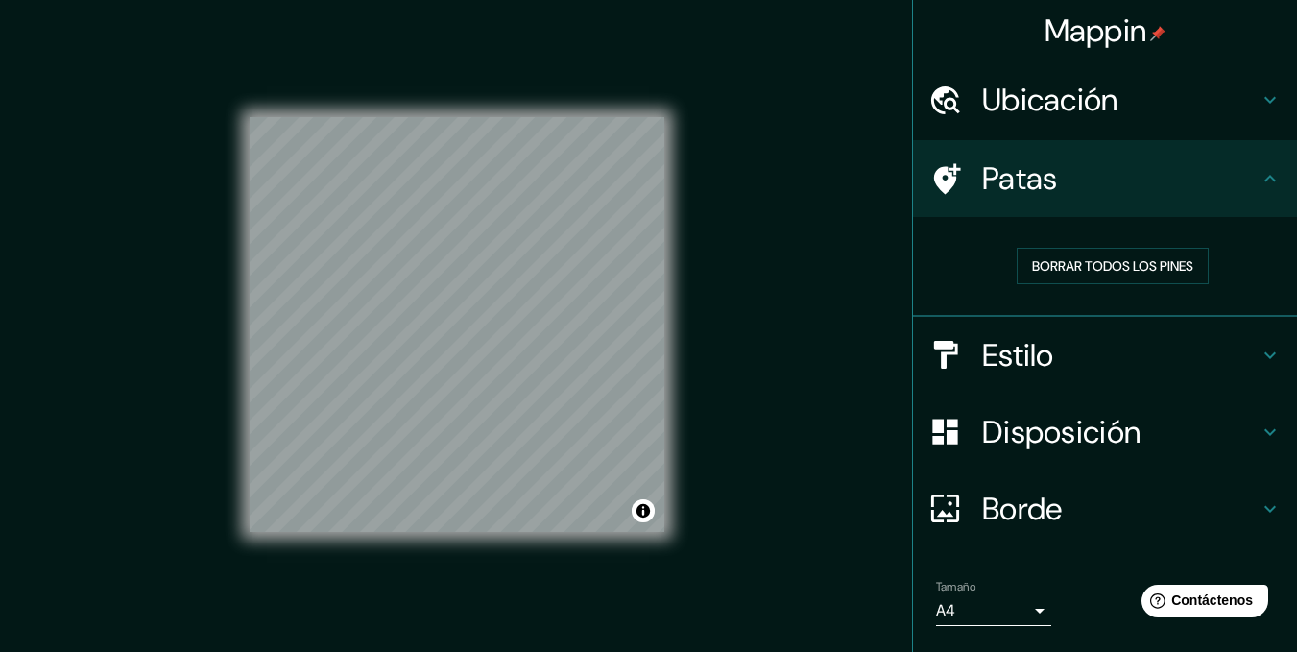
click at [1149, 346] on h4 "Estilo" at bounding box center [1120, 355] width 276 height 38
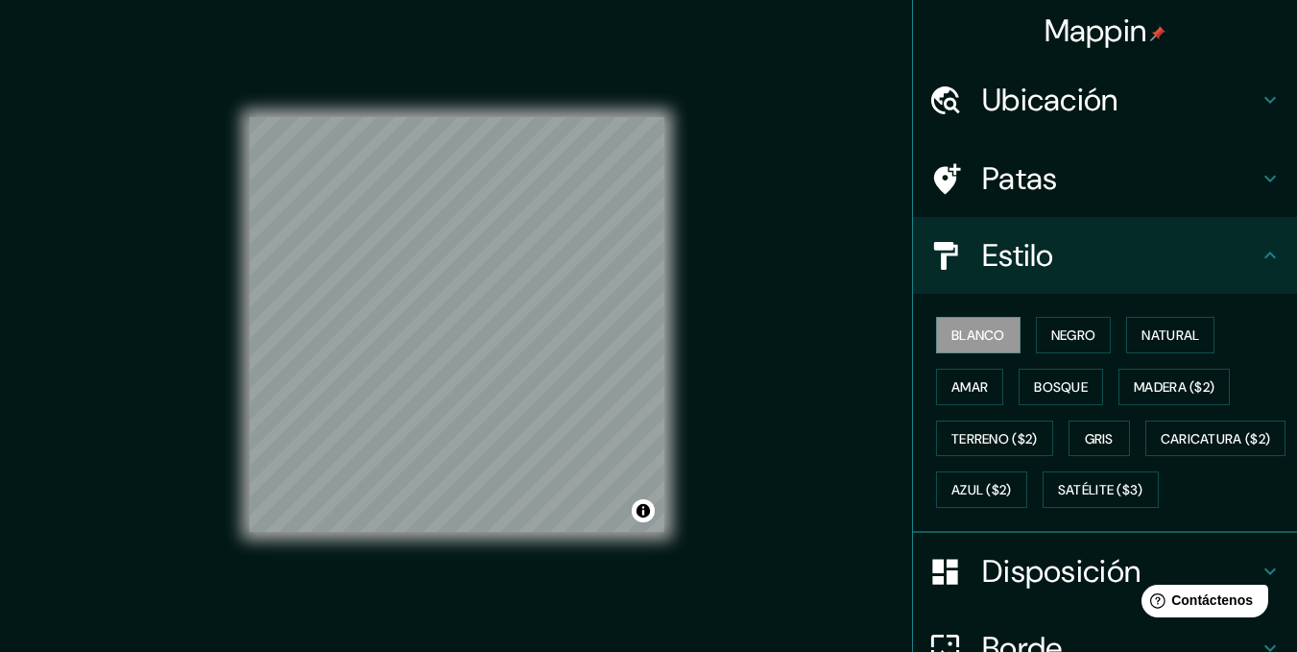
scroll to position [285, 0]
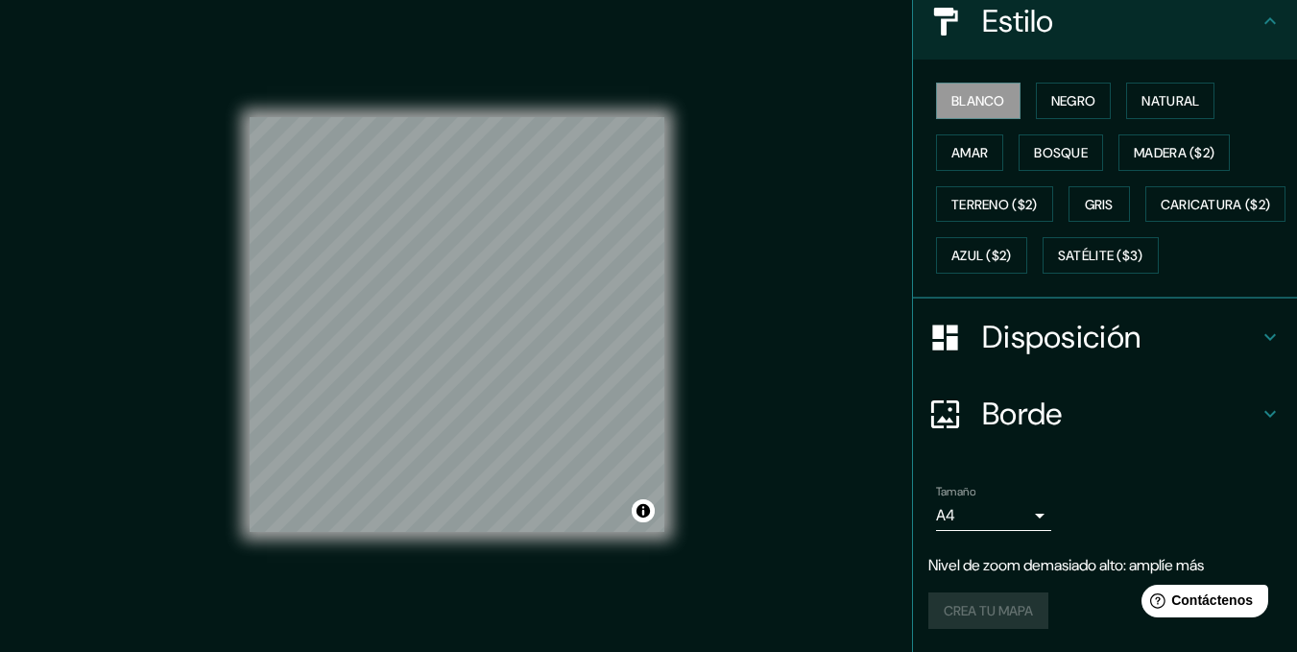
click at [1042, 335] on font "Disposición" at bounding box center [1061, 337] width 158 height 40
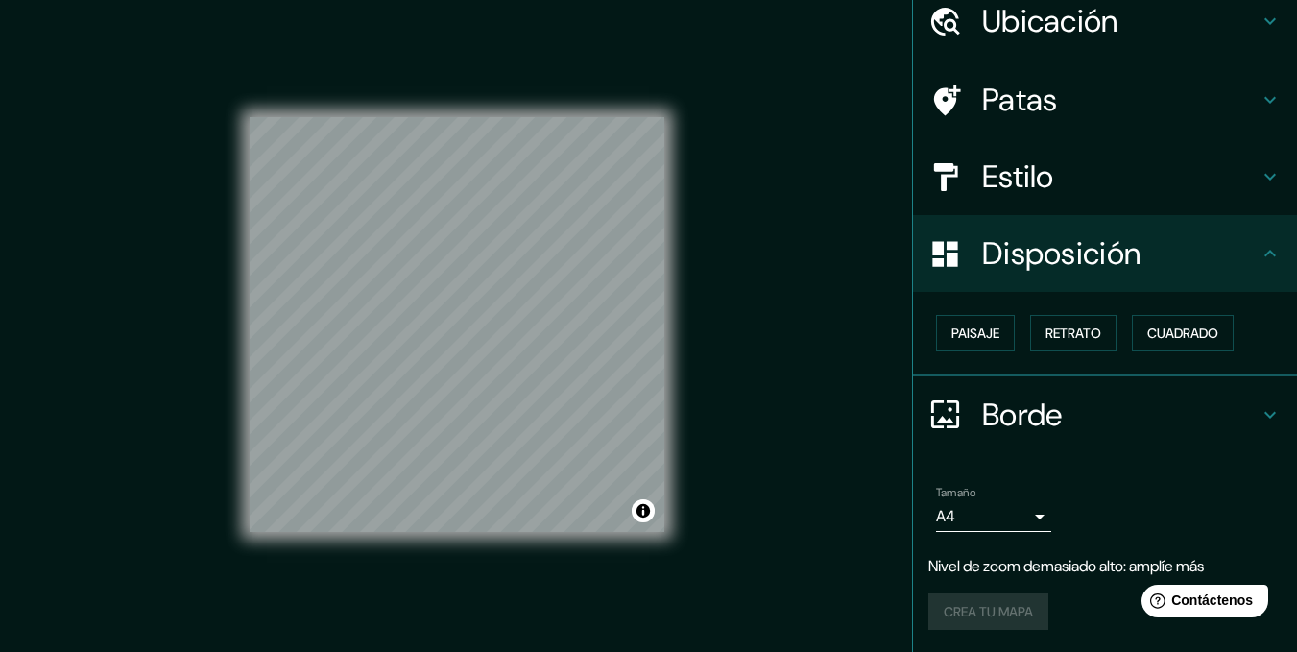
scroll to position [27, 0]
